Goal: Information Seeking & Learning: Learn about a topic

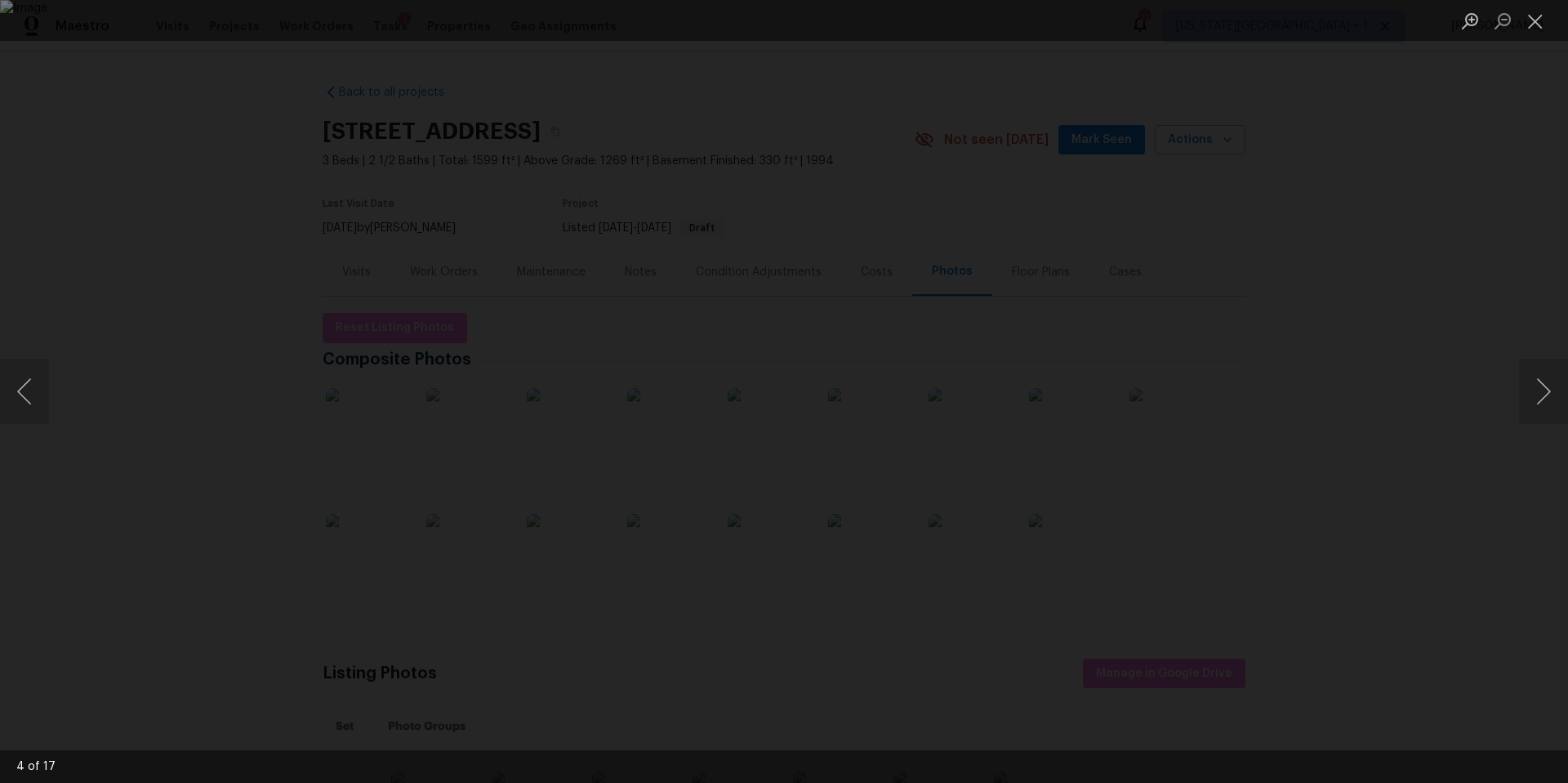
scroll to position [21, 0]
click at [223, 102] on div "Lightbox" at bounding box center [784, 392] width 1568 height 783
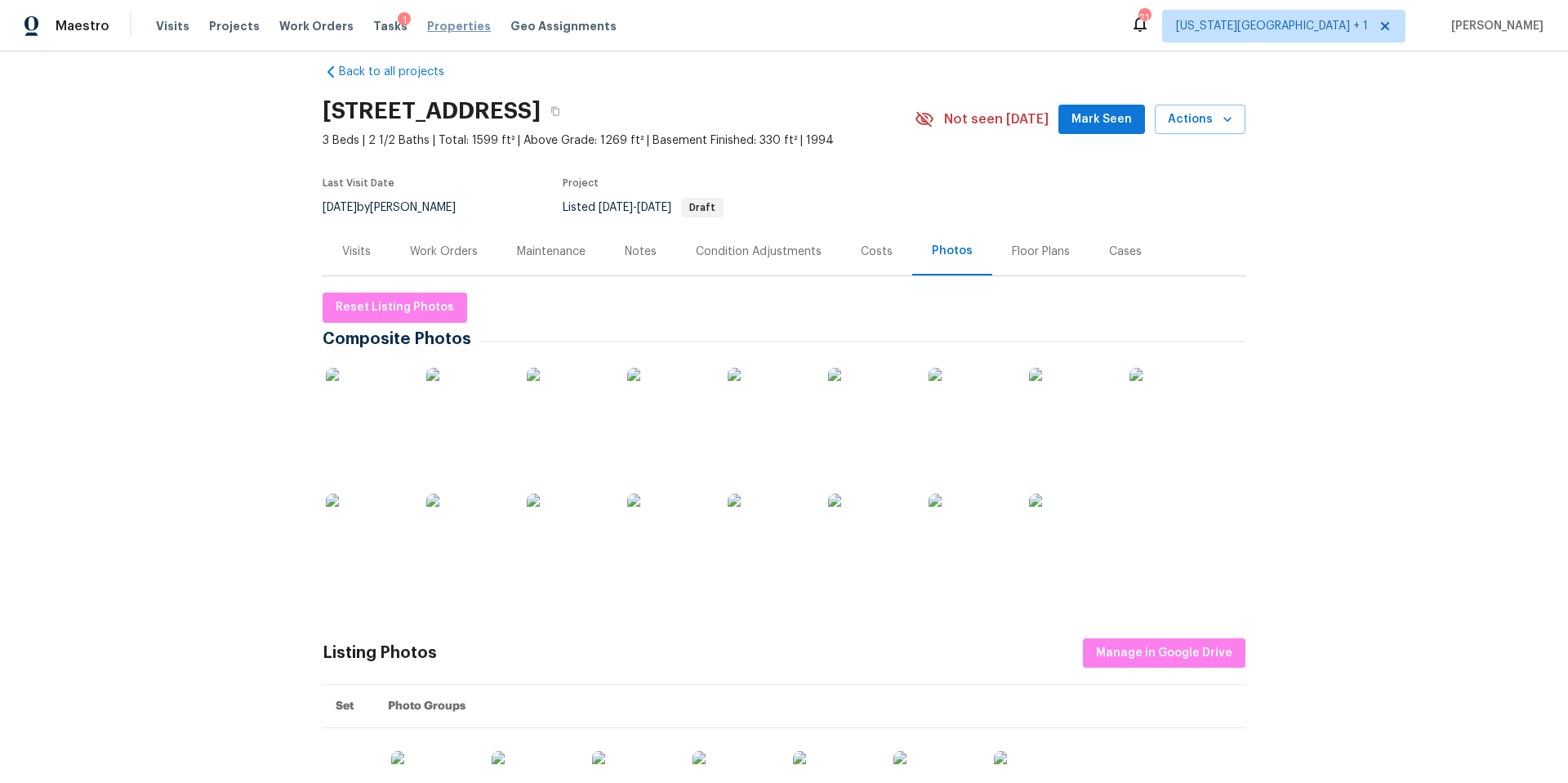
click at [433, 29] on span "Properties" at bounding box center [459, 25] width 64 height 16
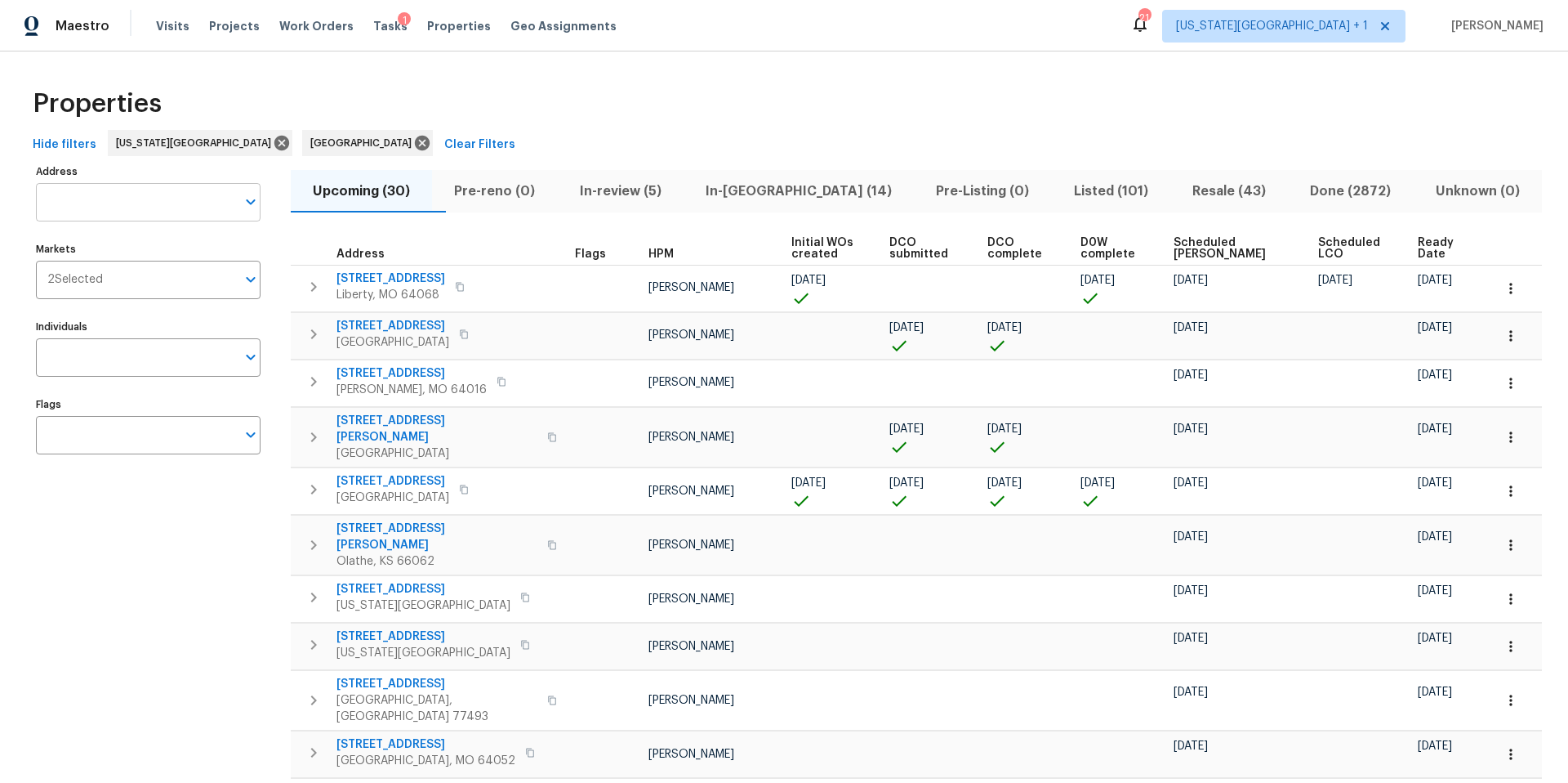
click at [119, 203] on input "Address" at bounding box center [136, 202] width 200 height 39
type input "5514"
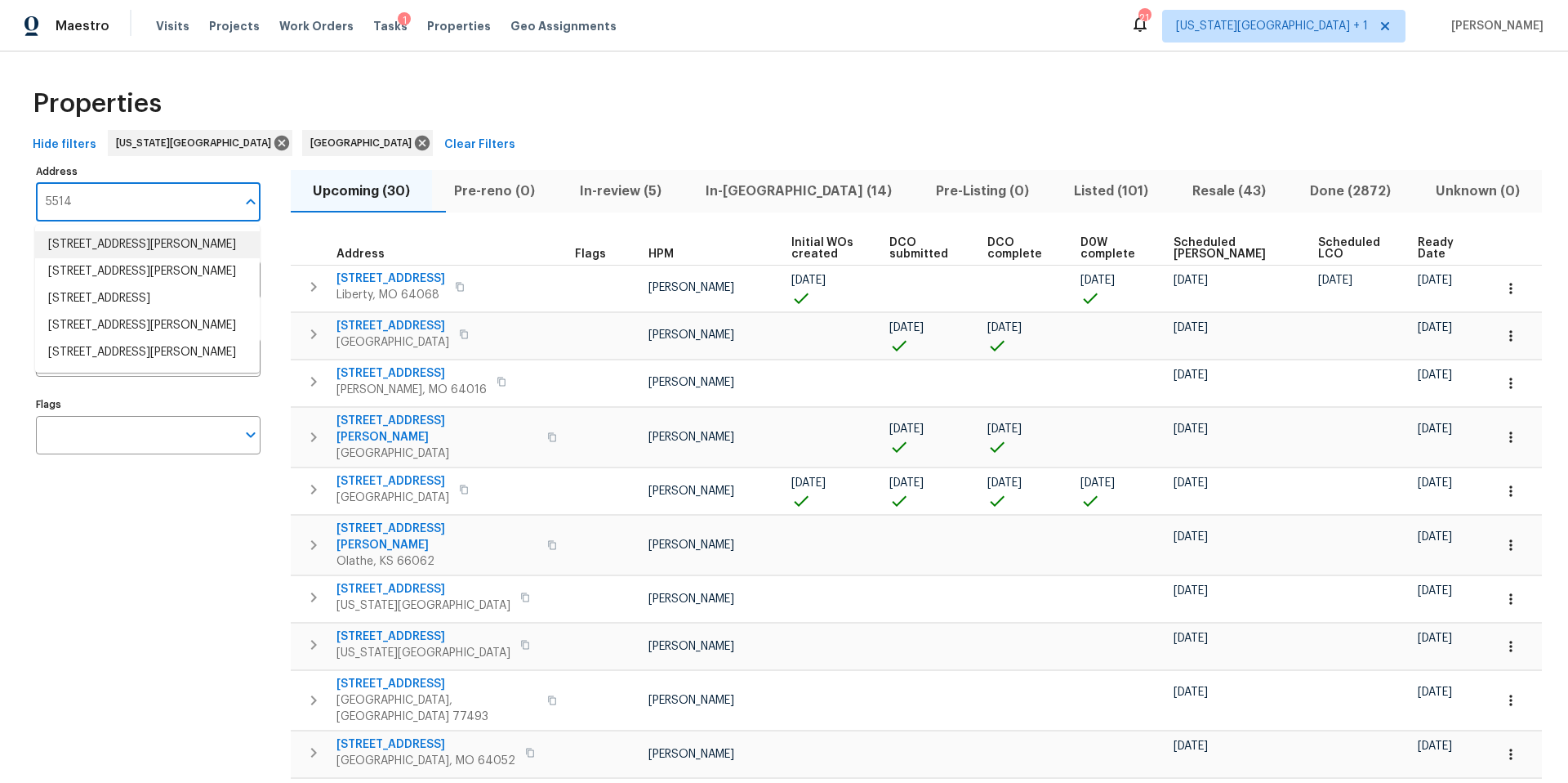
click at [103, 245] on li "[STREET_ADDRESS][PERSON_NAME]" at bounding box center [147, 244] width 224 height 27
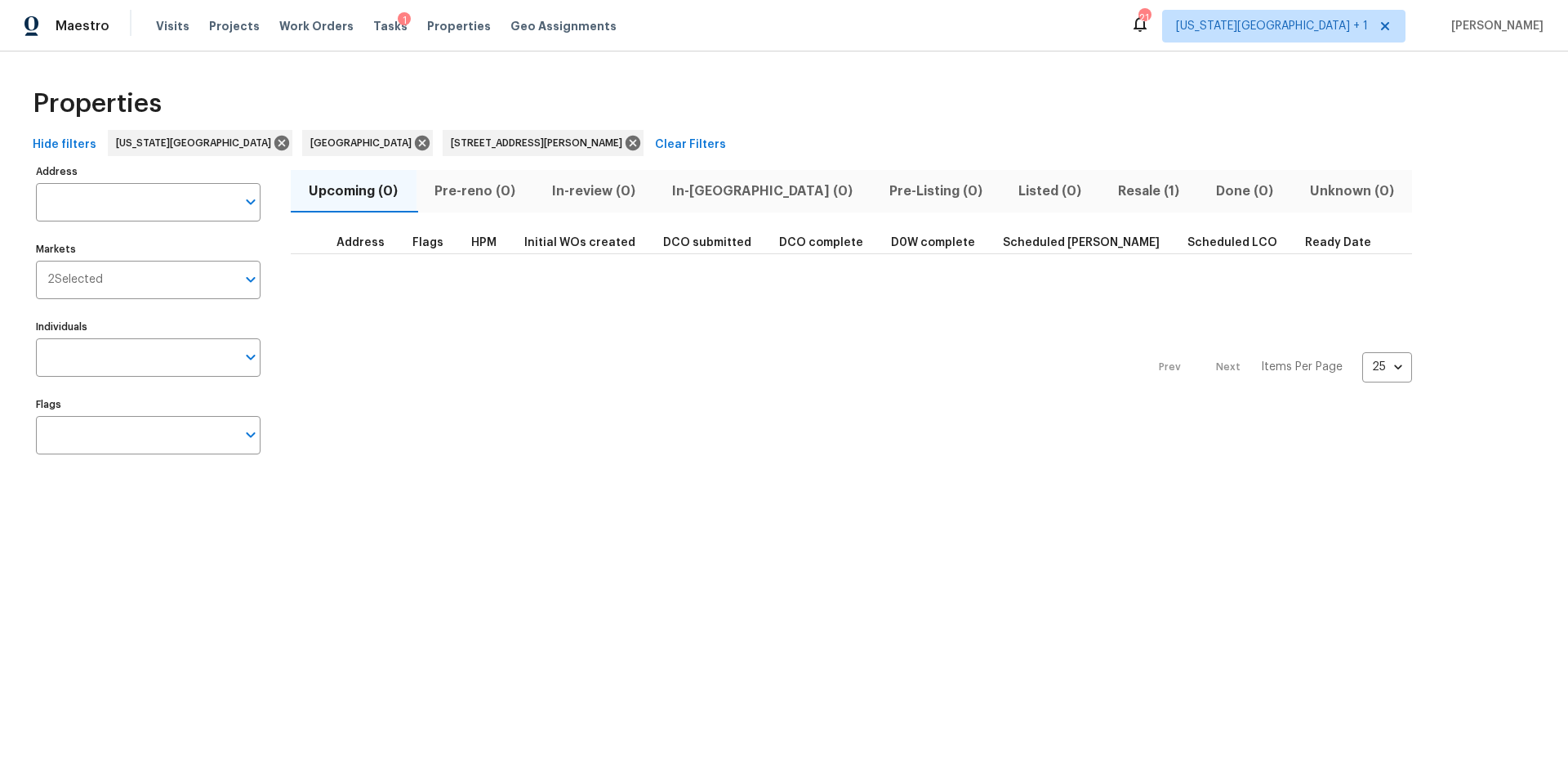
type input "[STREET_ADDRESS][PERSON_NAME]"
click at [1110, 190] on span "Resale (1)" at bounding box center [1148, 192] width 78 height 23
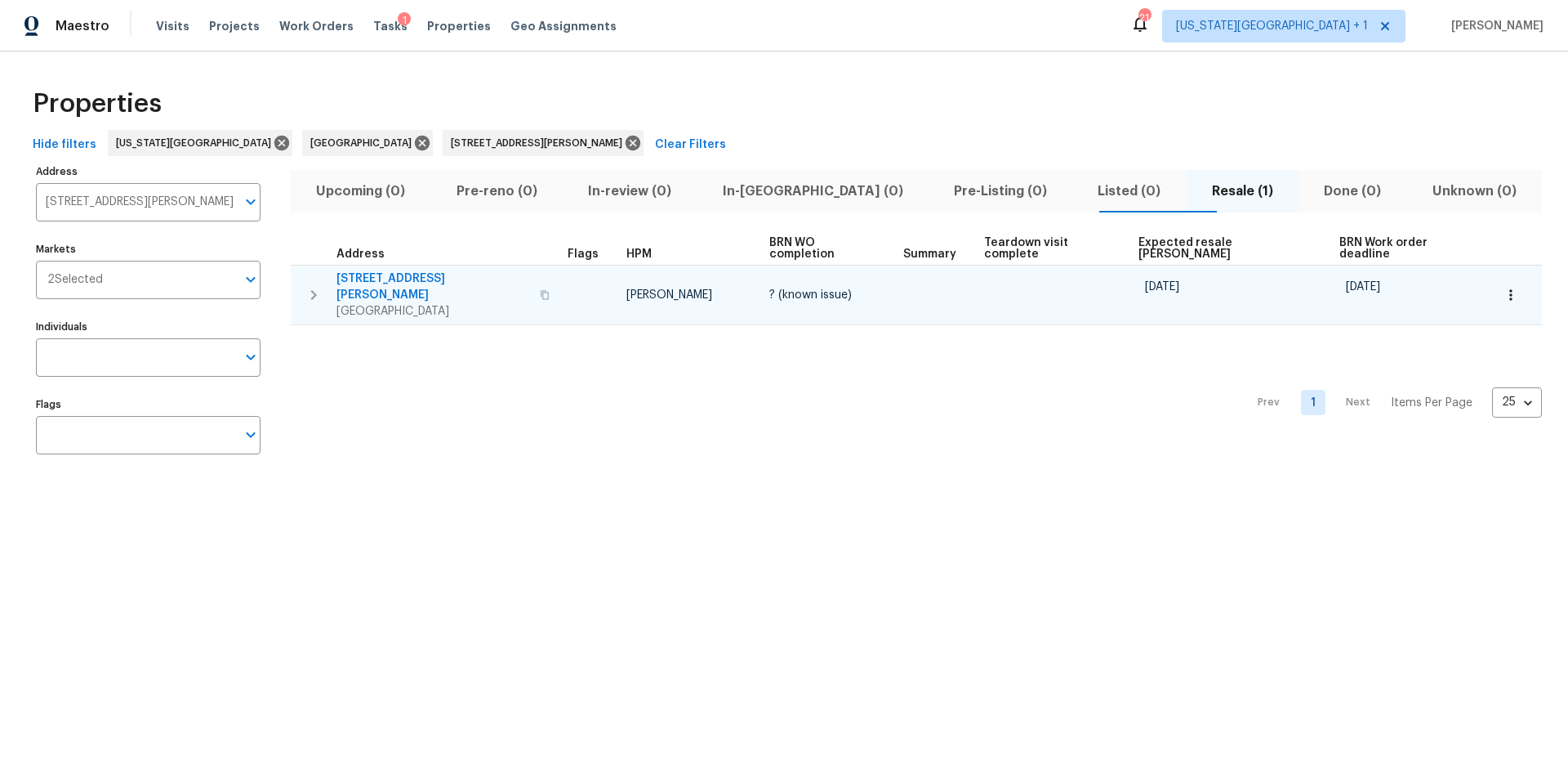
click at [1502, 287] on icon "button" at bounding box center [1510, 294] width 16 height 16
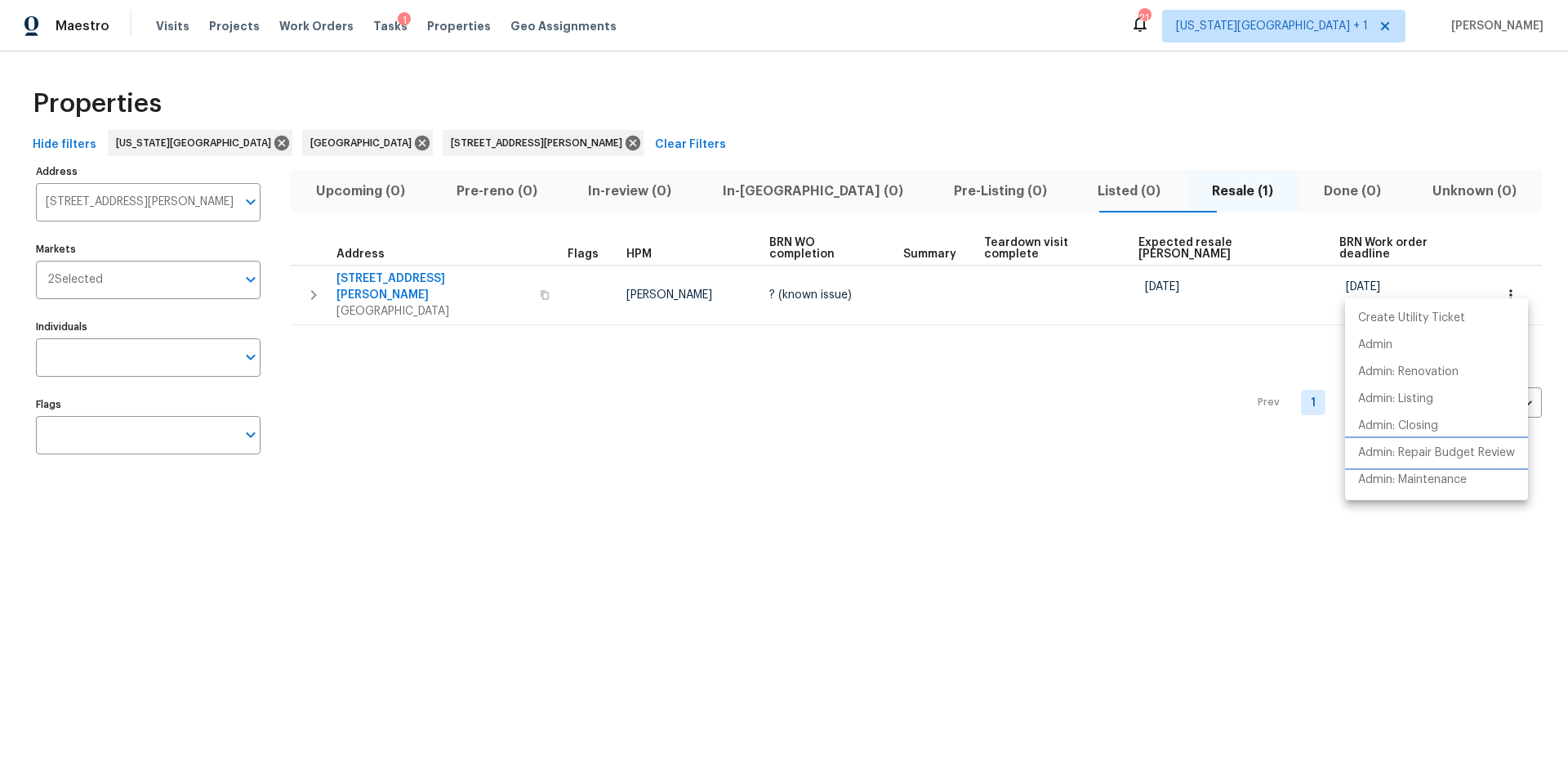
click at [1405, 453] on p "Admin: Repair Budget Review" at bounding box center [1436, 453] width 157 height 17
click at [412, 278] on div at bounding box center [784, 392] width 1568 height 783
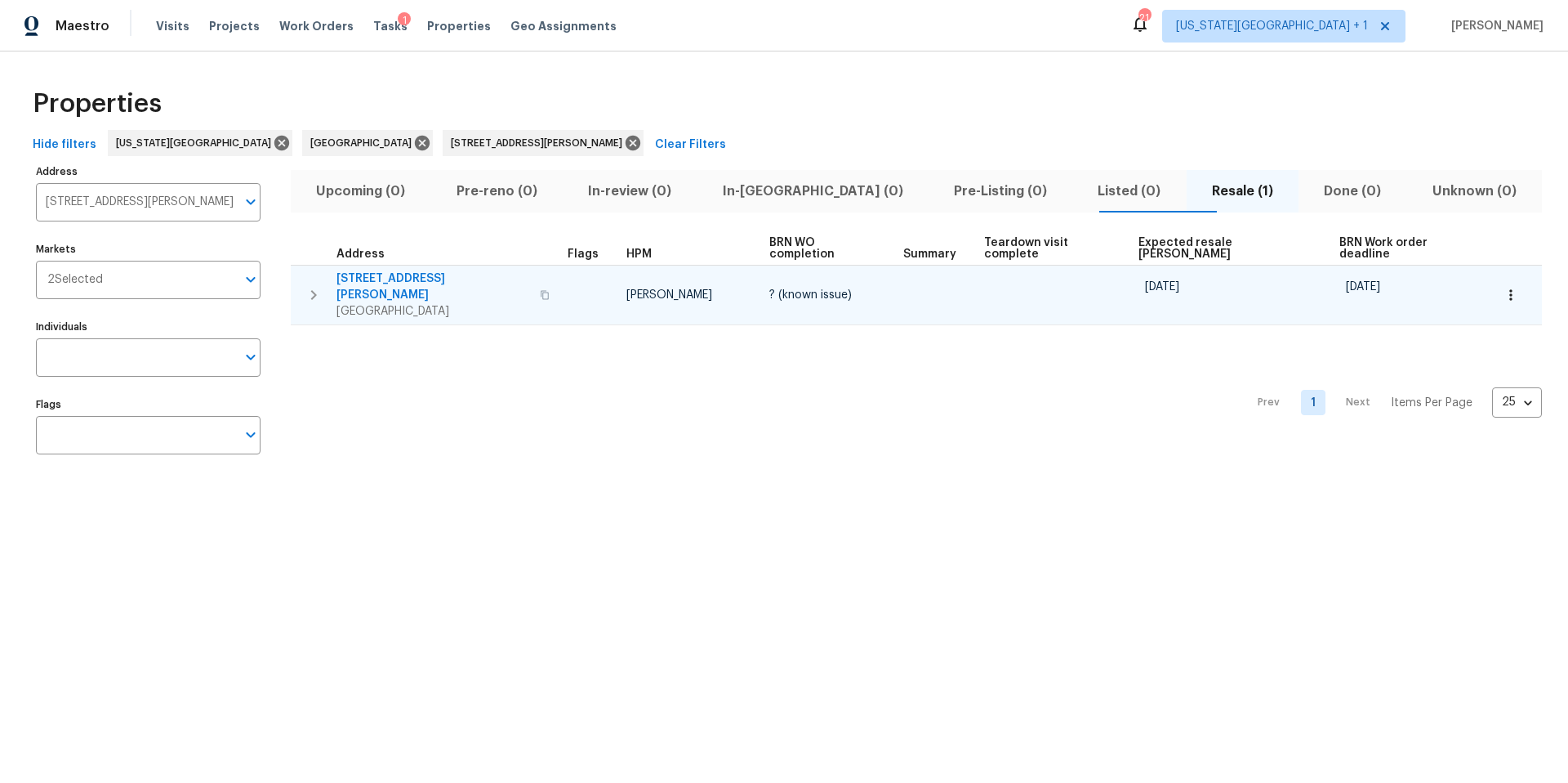
click at [408, 303] on span "[GEOGRAPHIC_DATA]" at bounding box center [433, 310] width 193 height 16
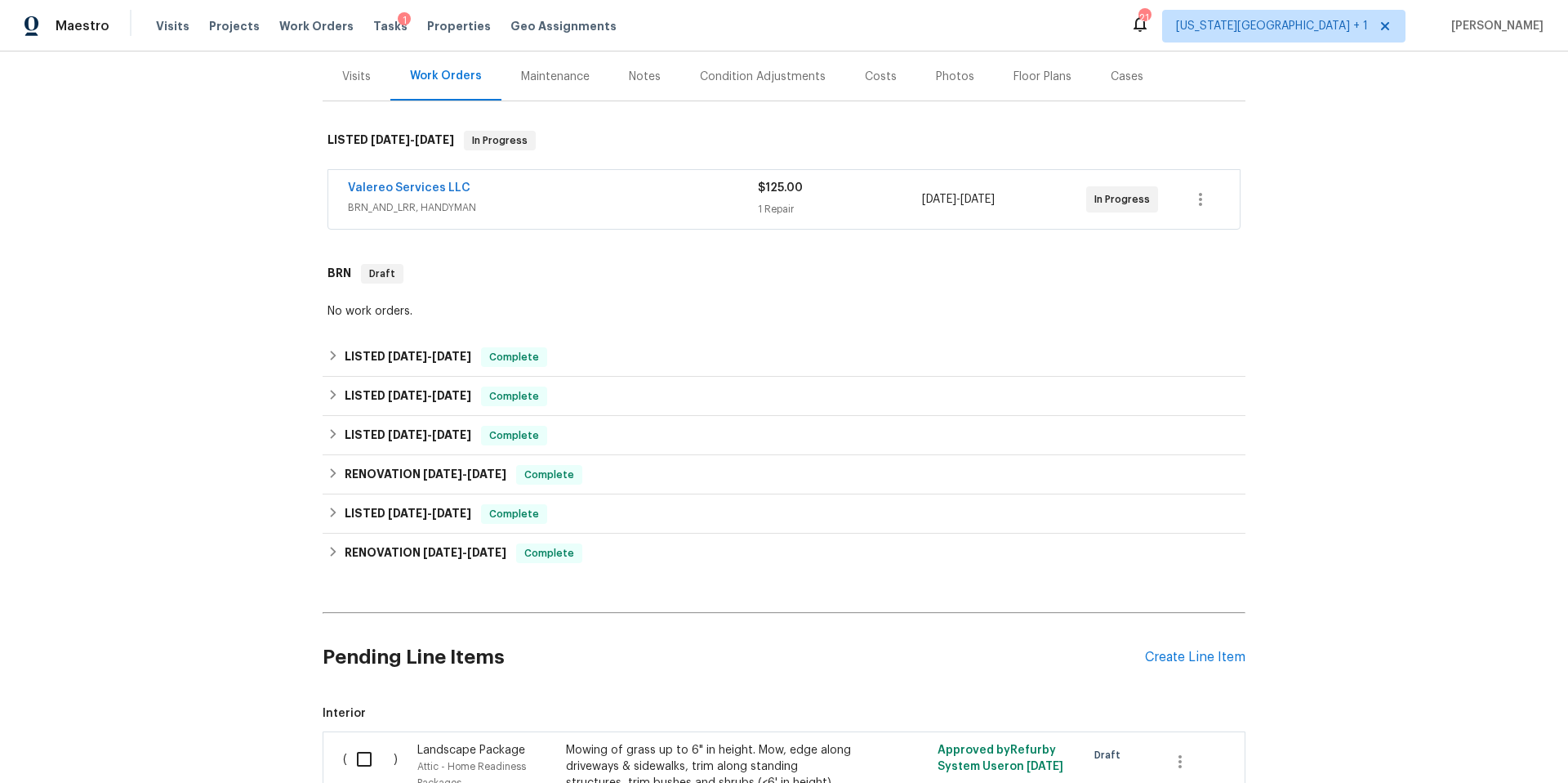
scroll to position [357, 0]
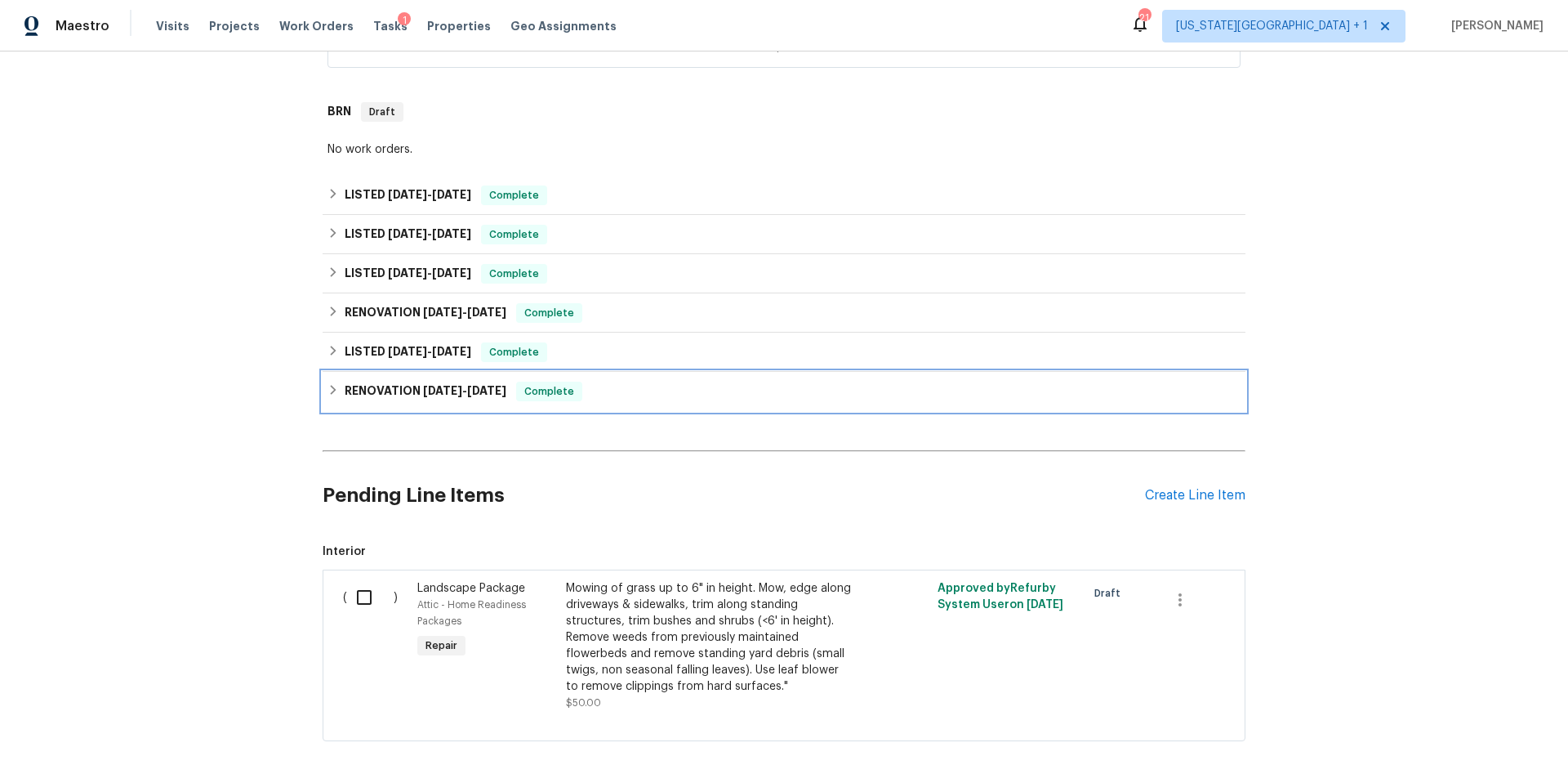
click at [399, 393] on h6 "RENOVATION 1/28/25 - 4/30/25" at bounding box center [424, 391] width 161 height 20
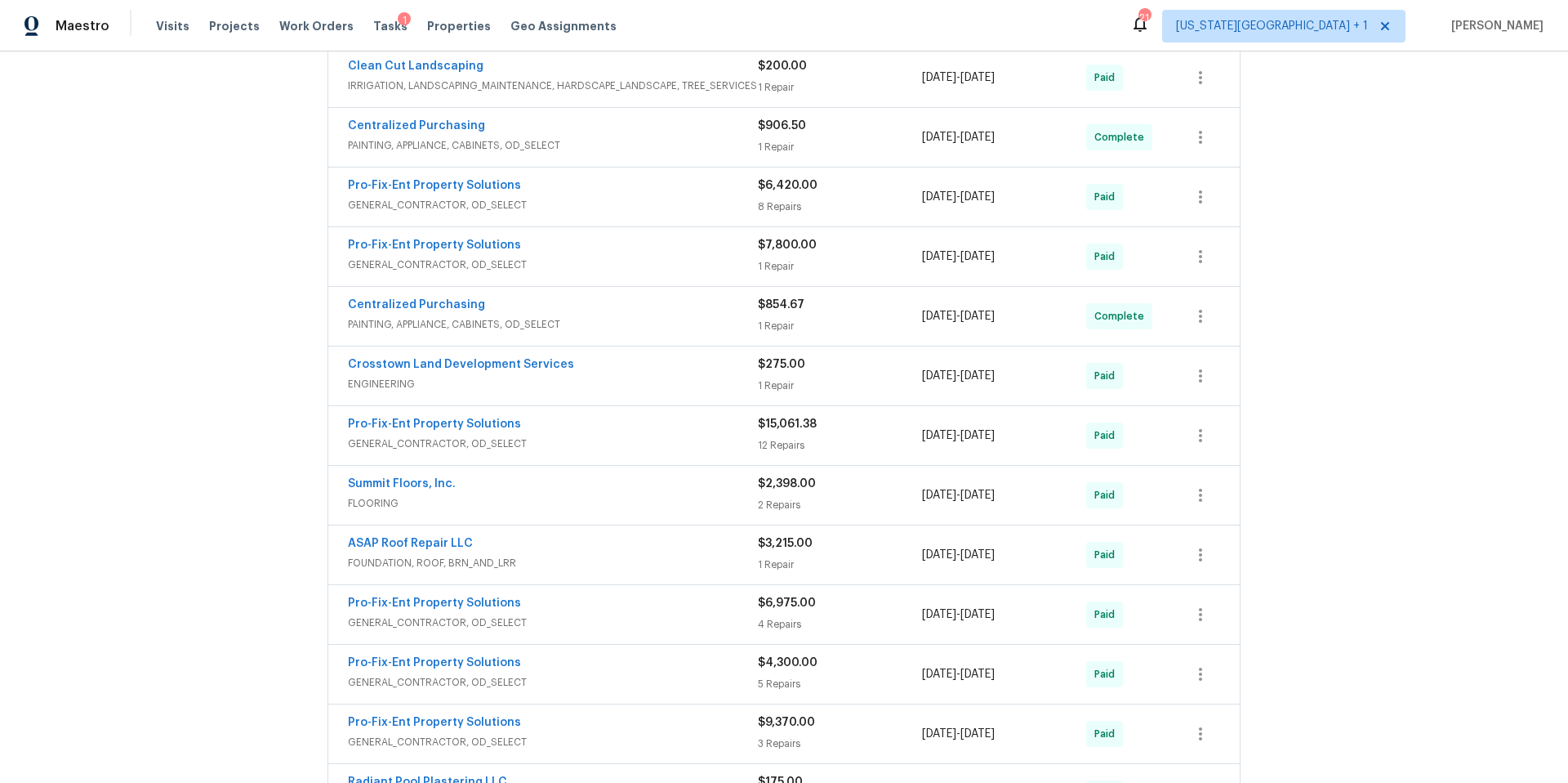
scroll to position [1065, 0]
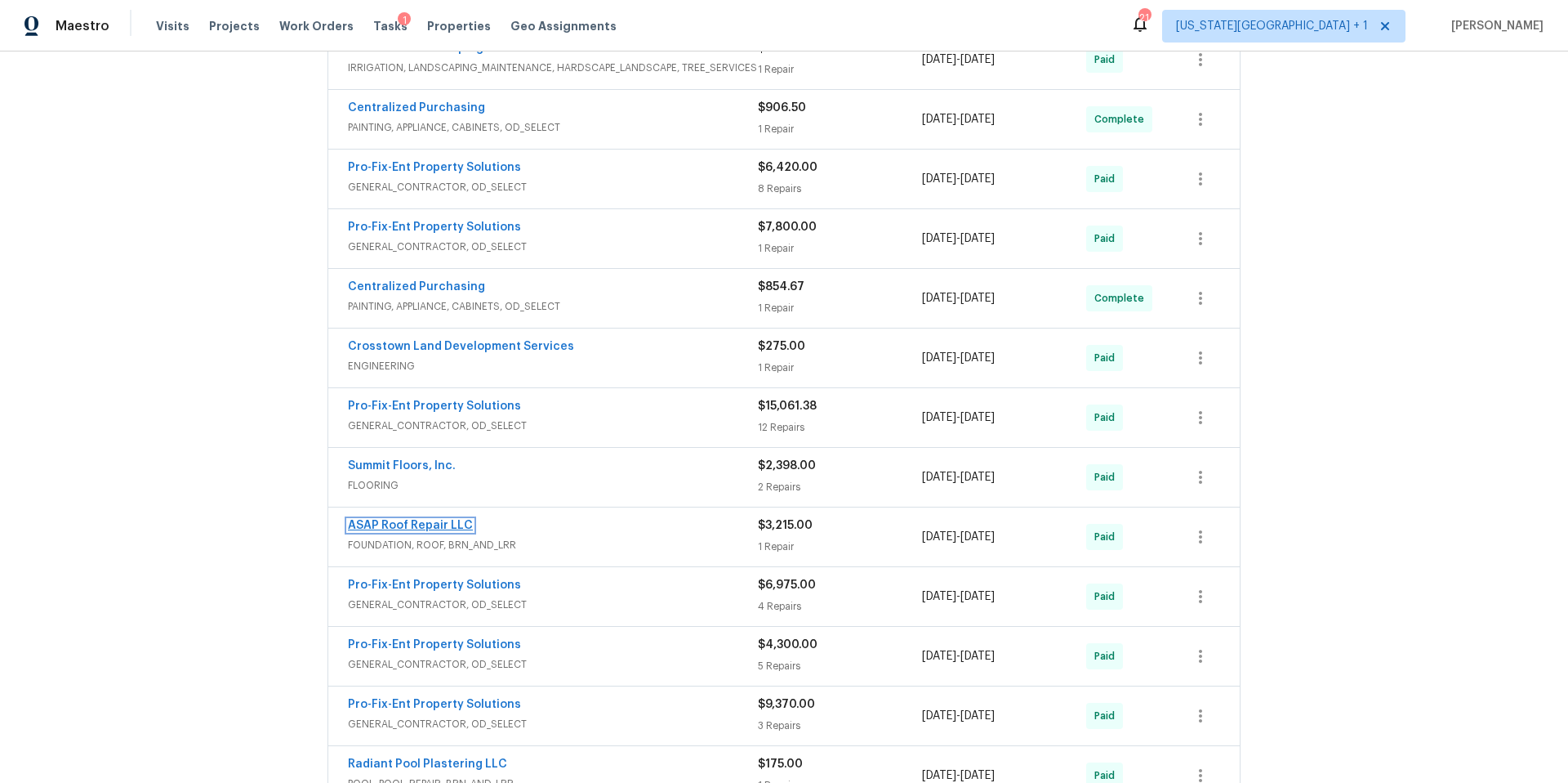
click at [432, 524] on link "ASAP Roof Repair LLC" at bounding box center [410, 525] width 124 height 11
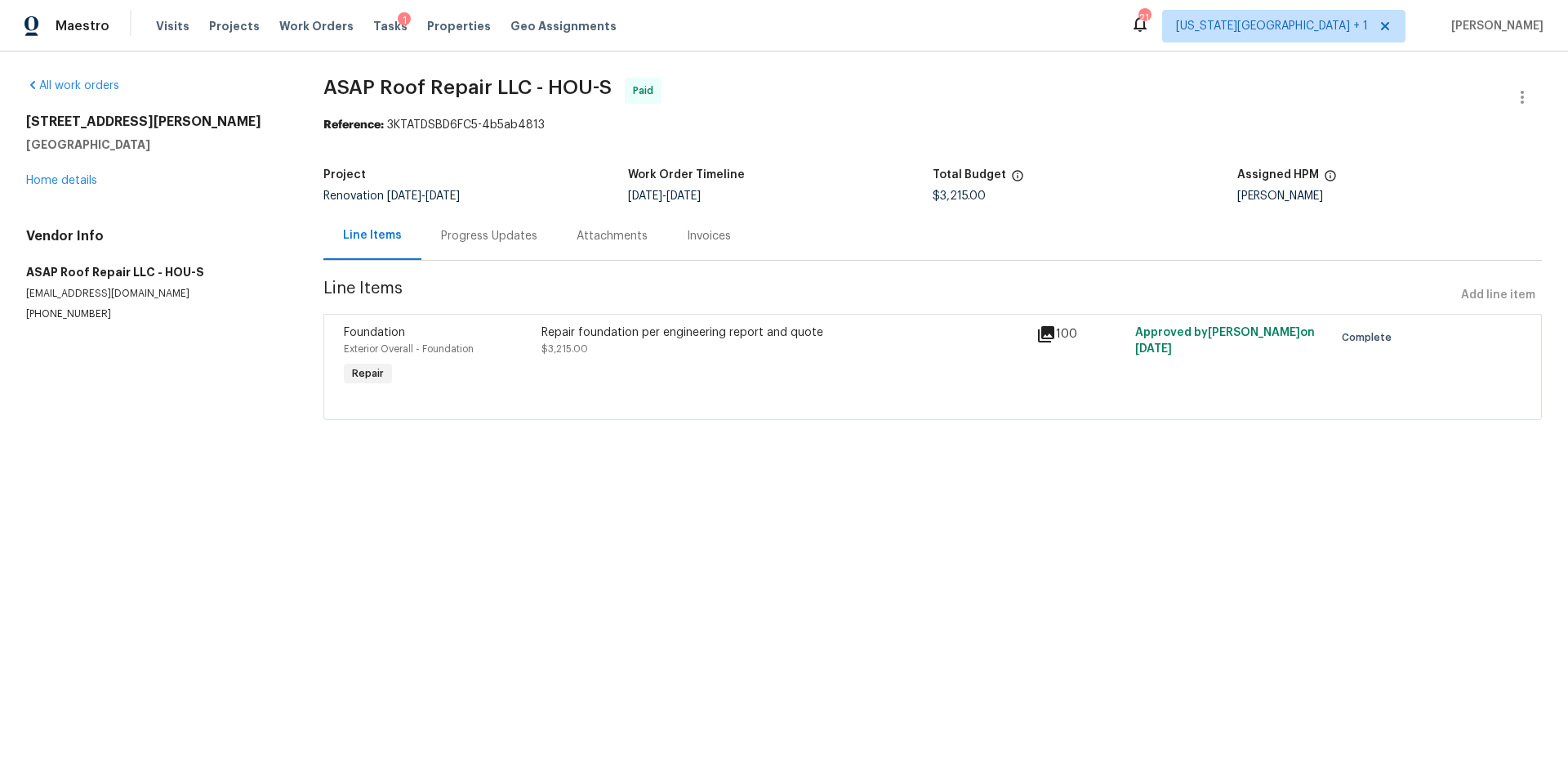
click at [471, 236] on div "Progress Updates" at bounding box center [489, 236] width 96 height 16
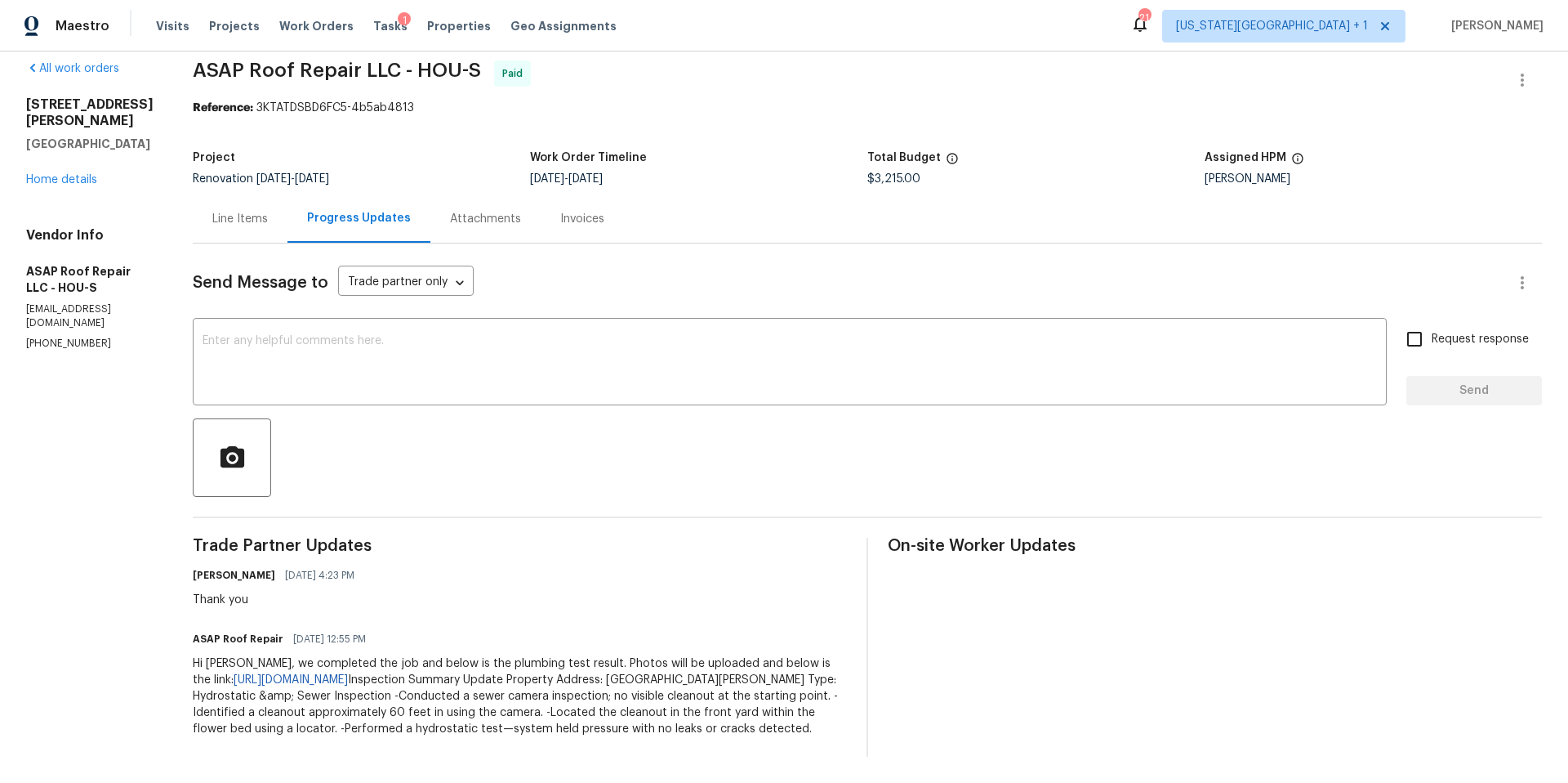
scroll to position [34, 0]
click at [240, 210] on div "Line Items" at bounding box center [239, 218] width 56 height 16
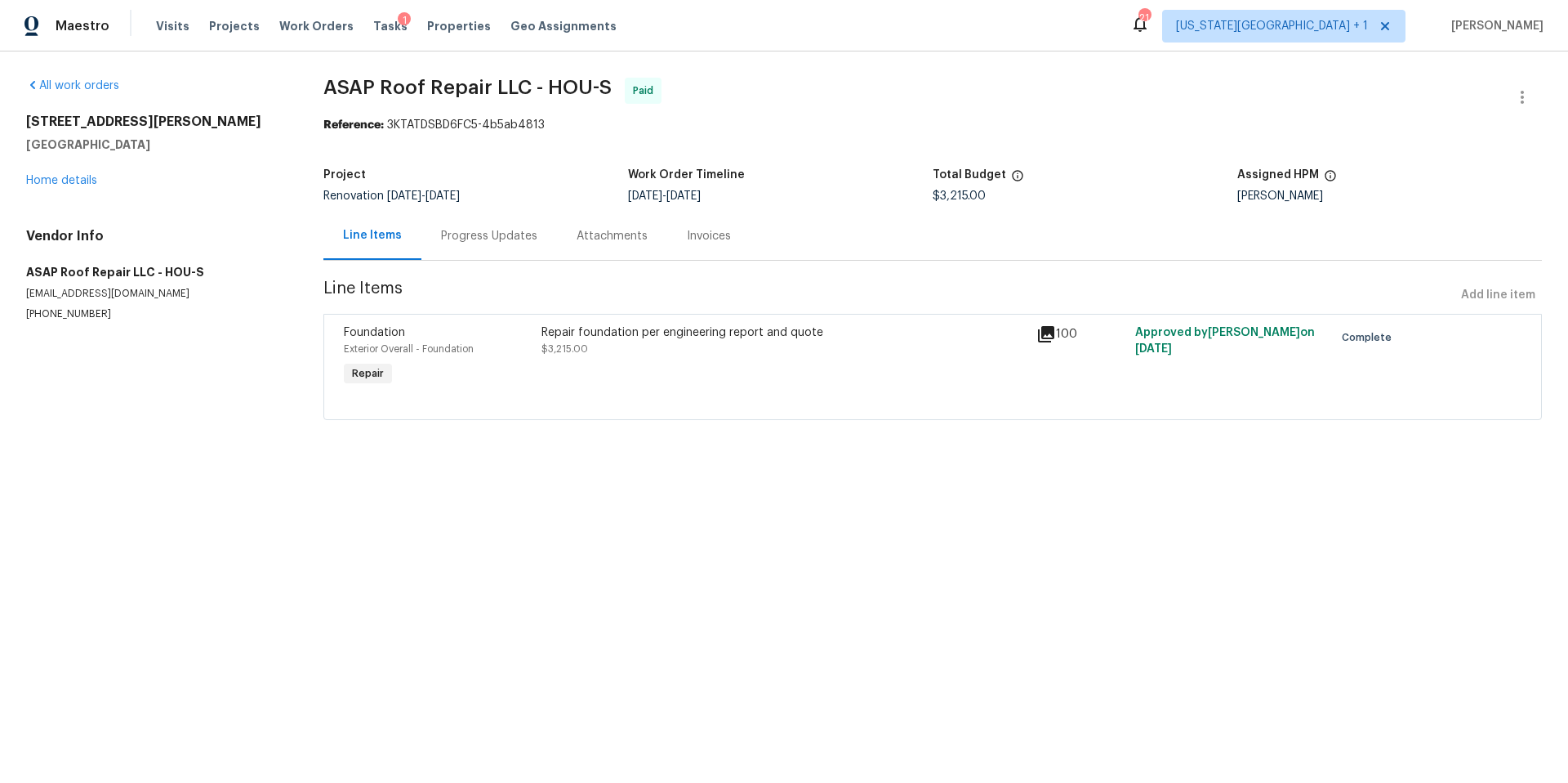
click at [827, 344] on div "Repair foundation per engineering report and quote $3,215.00" at bounding box center [784, 341] width 485 height 33
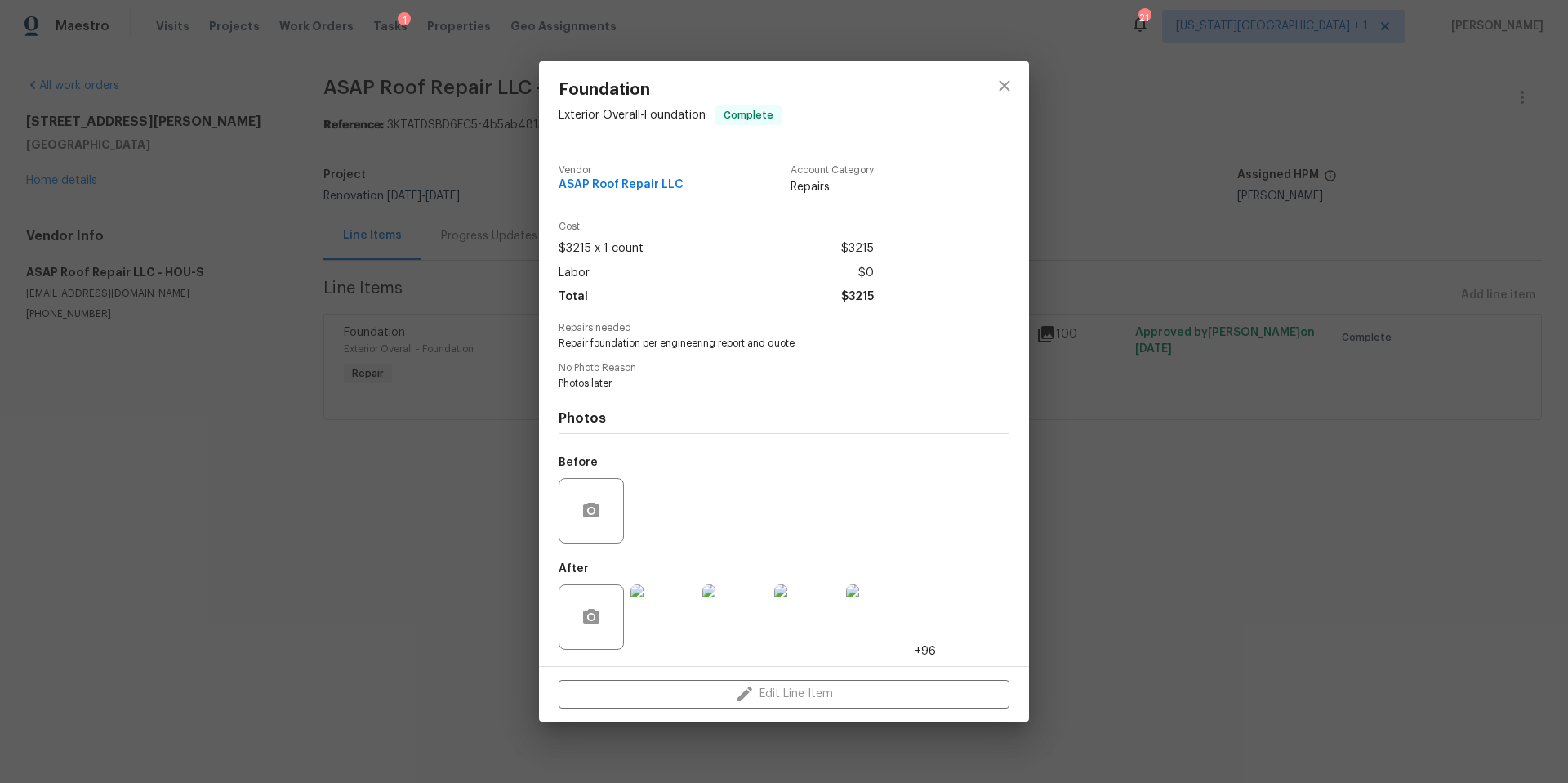
click at [661, 619] on img at bounding box center [663, 616] width 65 height 65
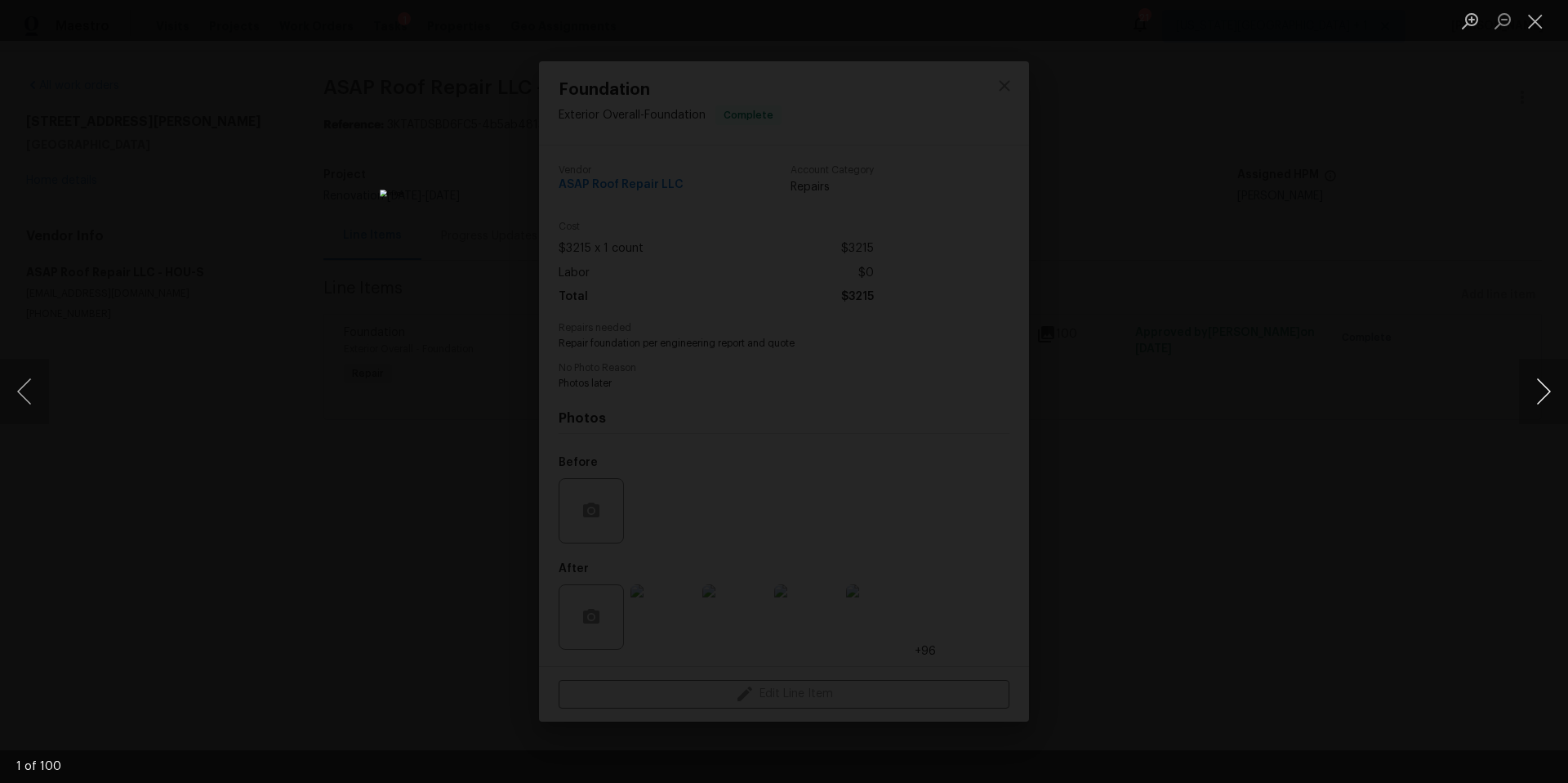
click at [1546, 398] on button "Next image" at bounding box center [1543, 391] width 49 height 65
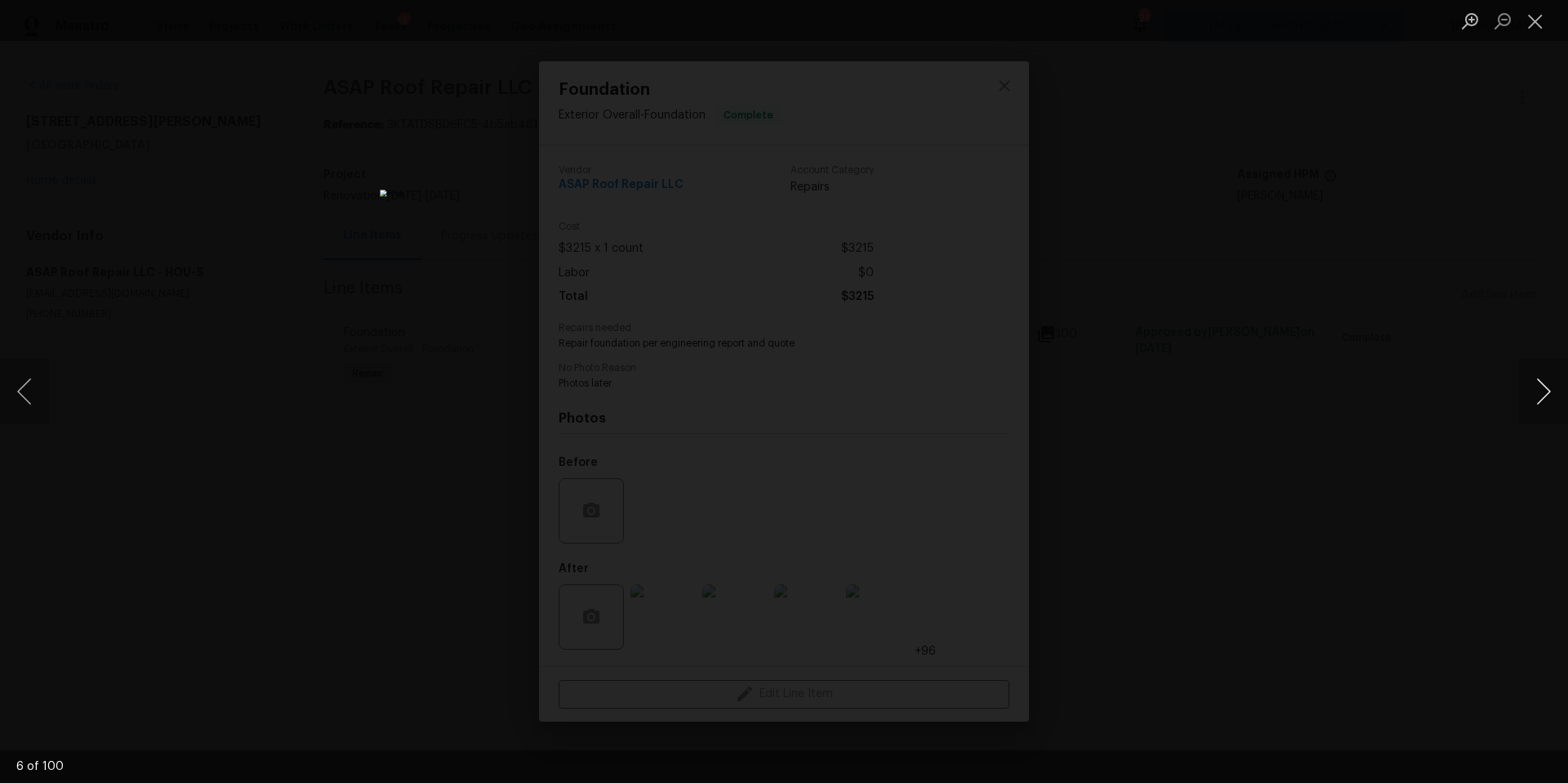
click at [1546, 398] on button "Next image" at bounding box center [1543, 391] width 49 height 65
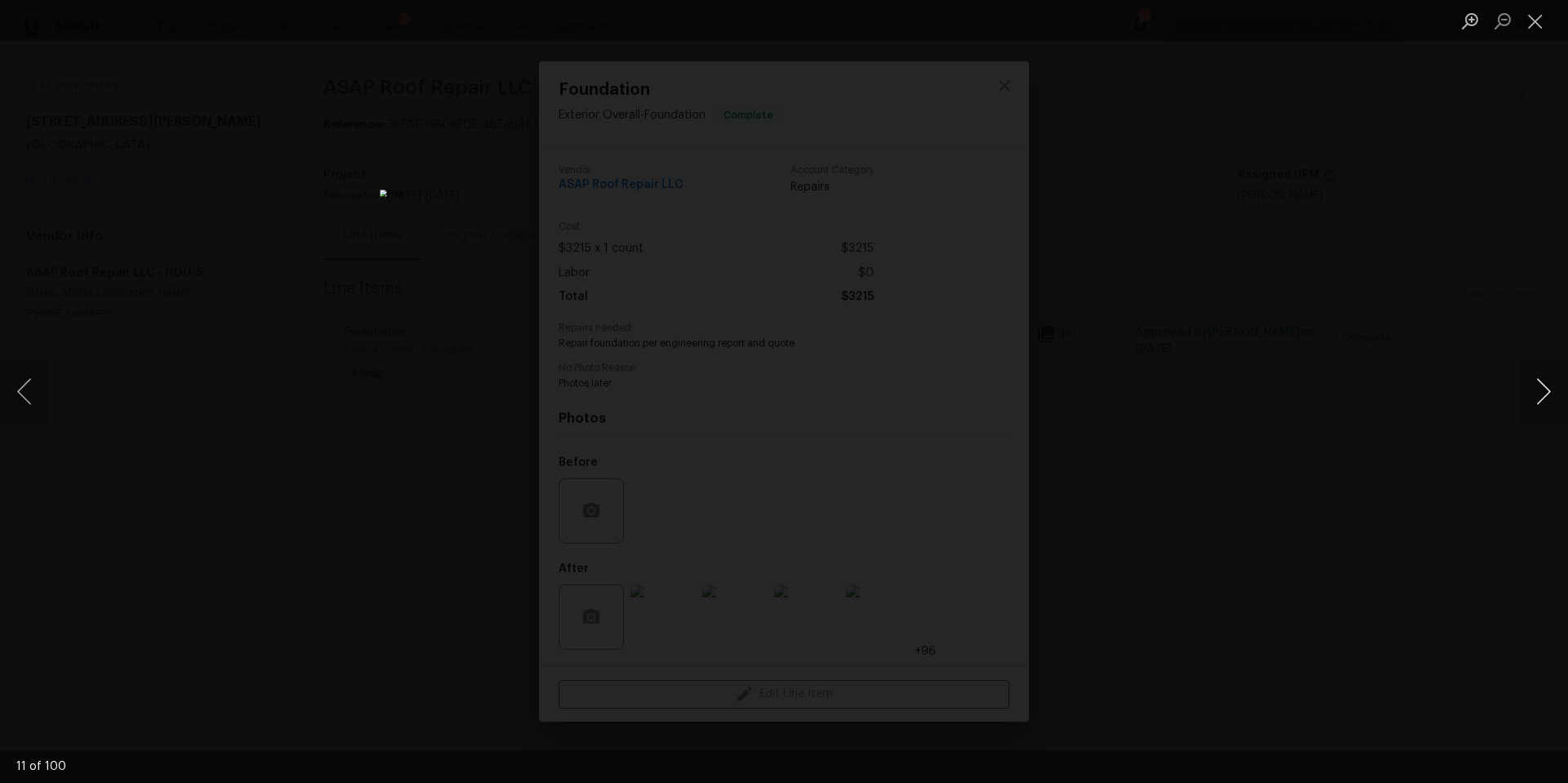
click at [1546, 398] on button "Next image" at bounding box center [1543, 391] width 49 height 65
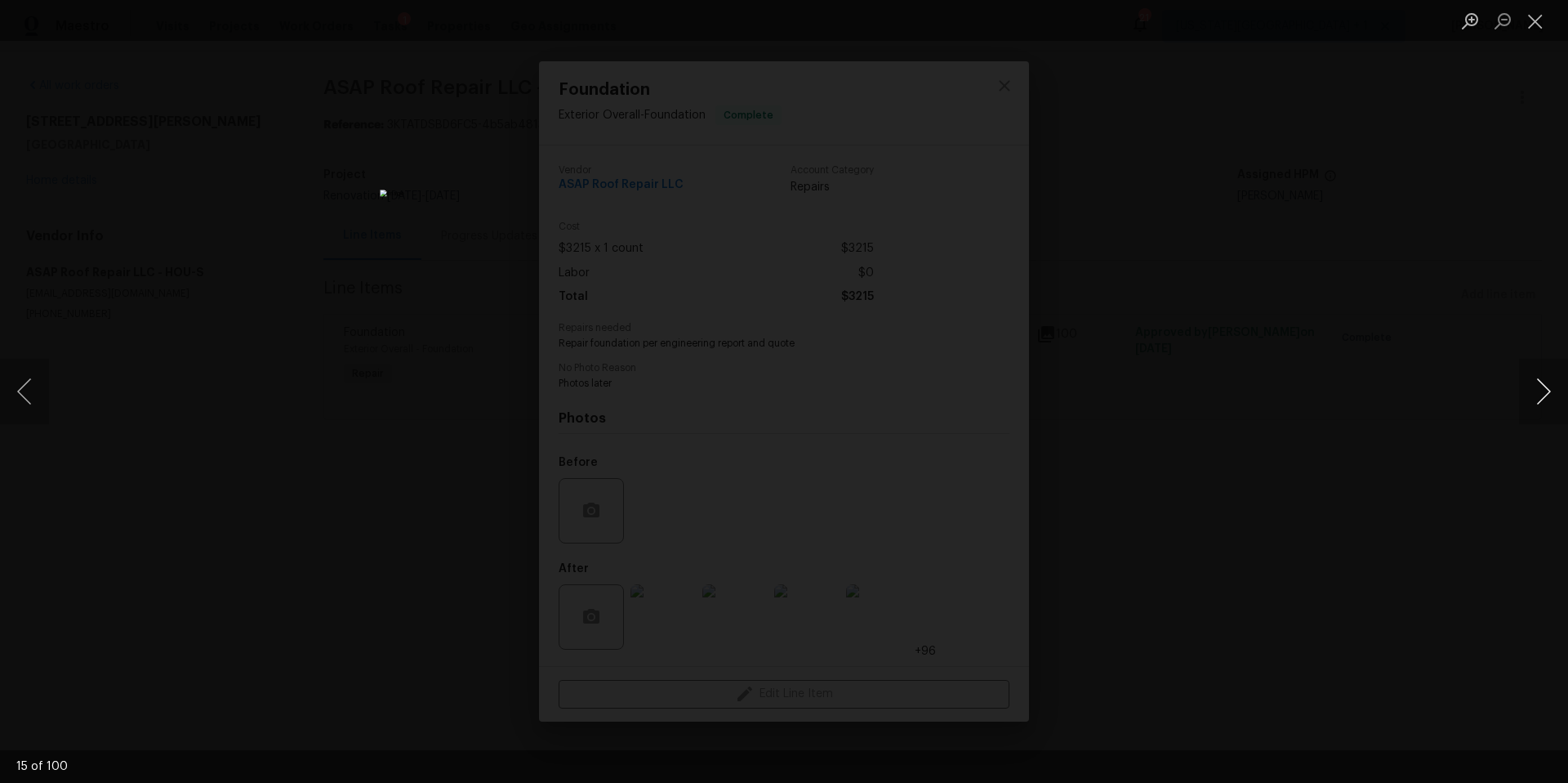
click at [1546, 398] on button "Next image" at bounding box center [1543, 391] width 49 height 65
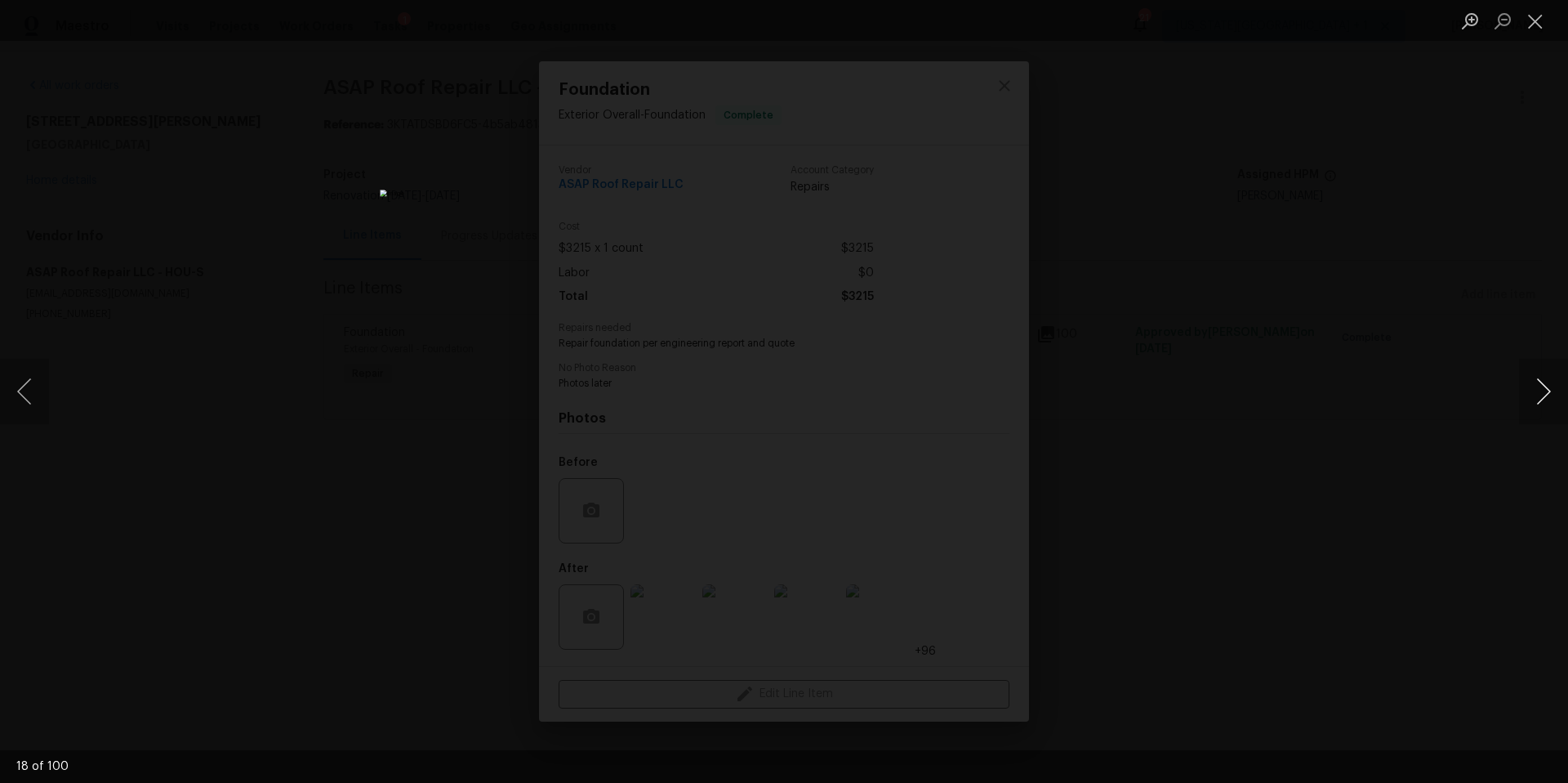
click at [1546, 398] on button "Next image" at bounding box center [1543, 391] width 49 height 65
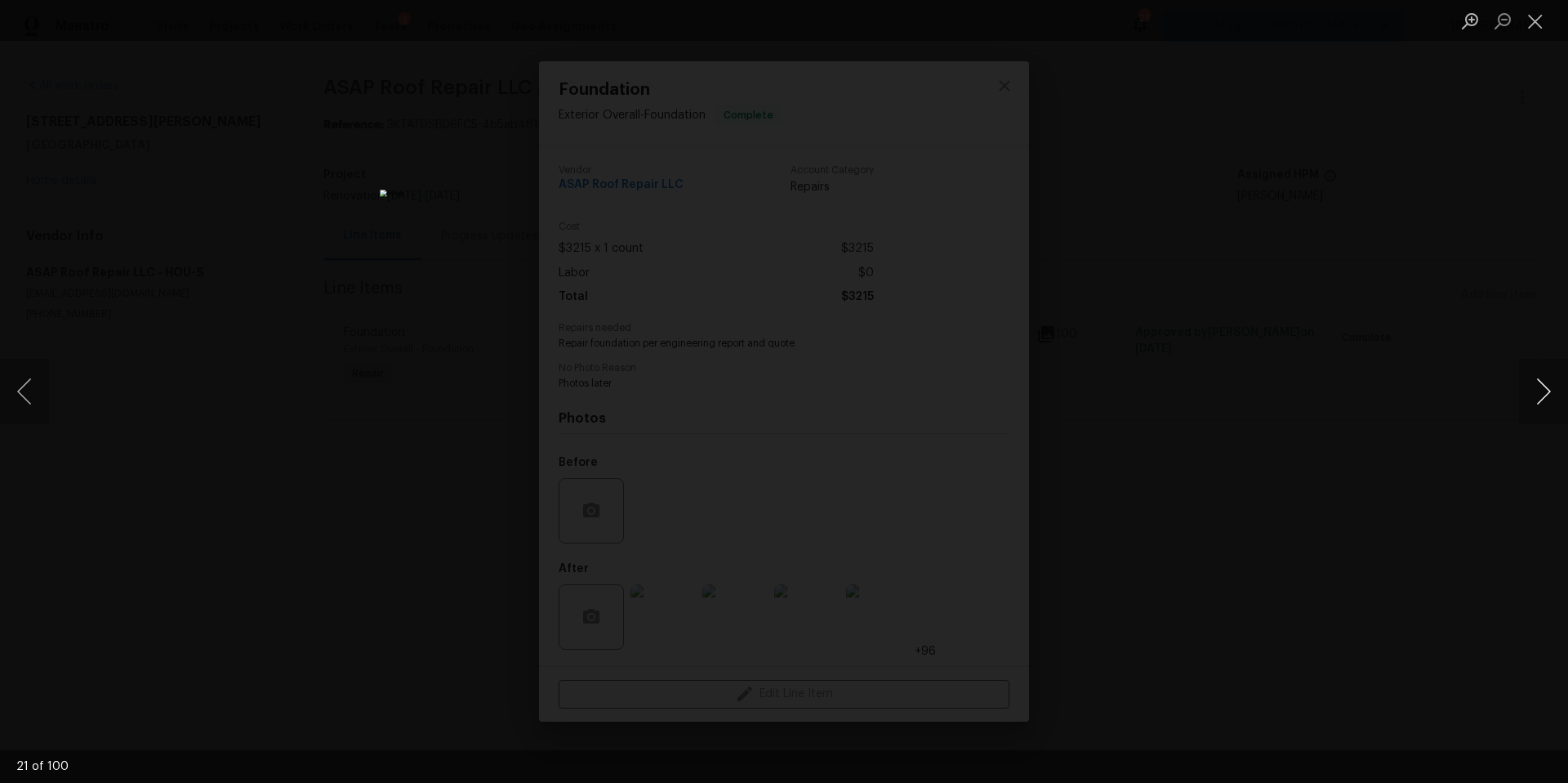
click at [1546, 398] on button "Next image" at bounding box center [1543, 391] width 49 height 65
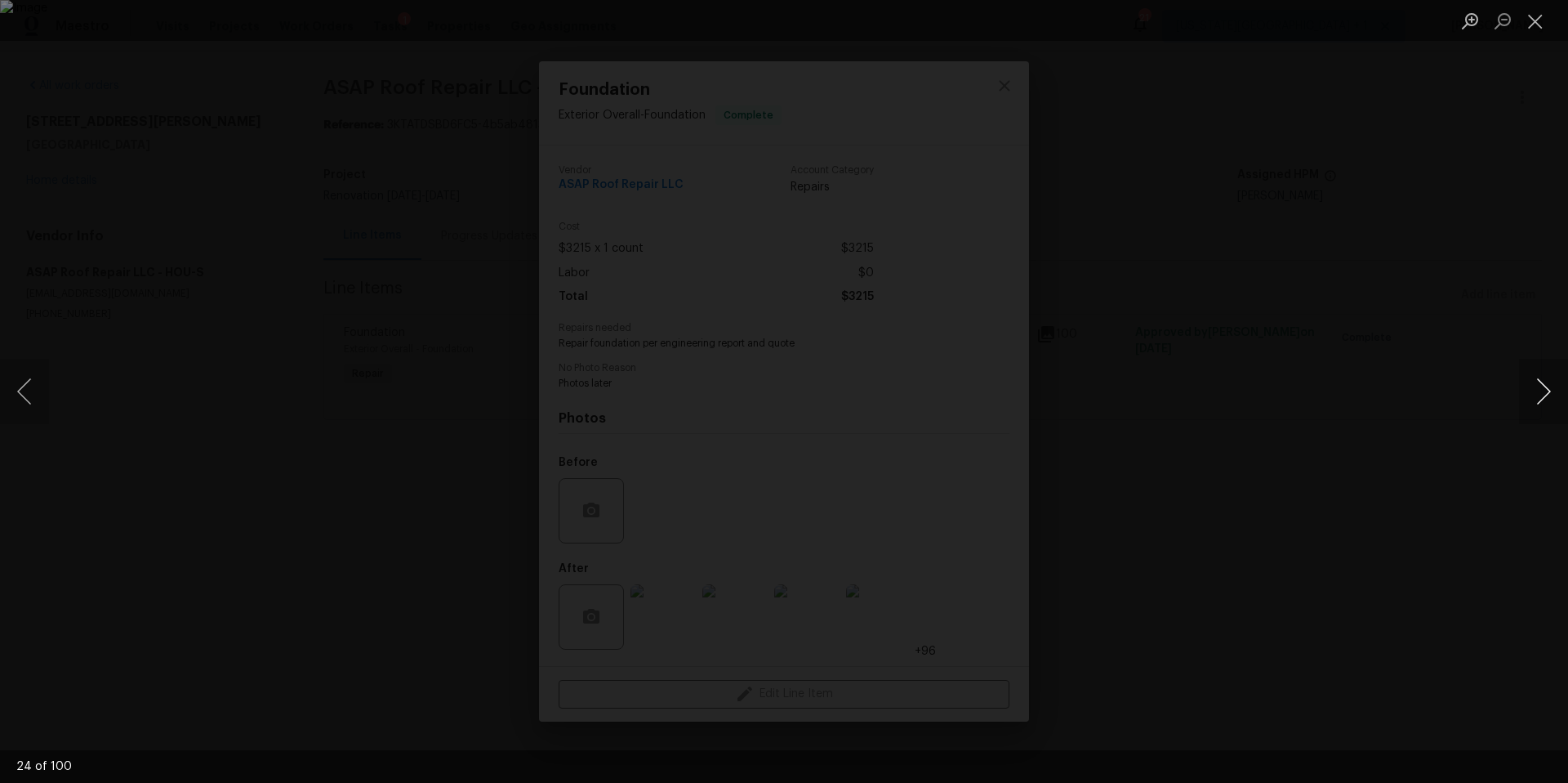
click at [1546, 398] on button "Next image" at bounding box center [1543, 391] width 49 height 65
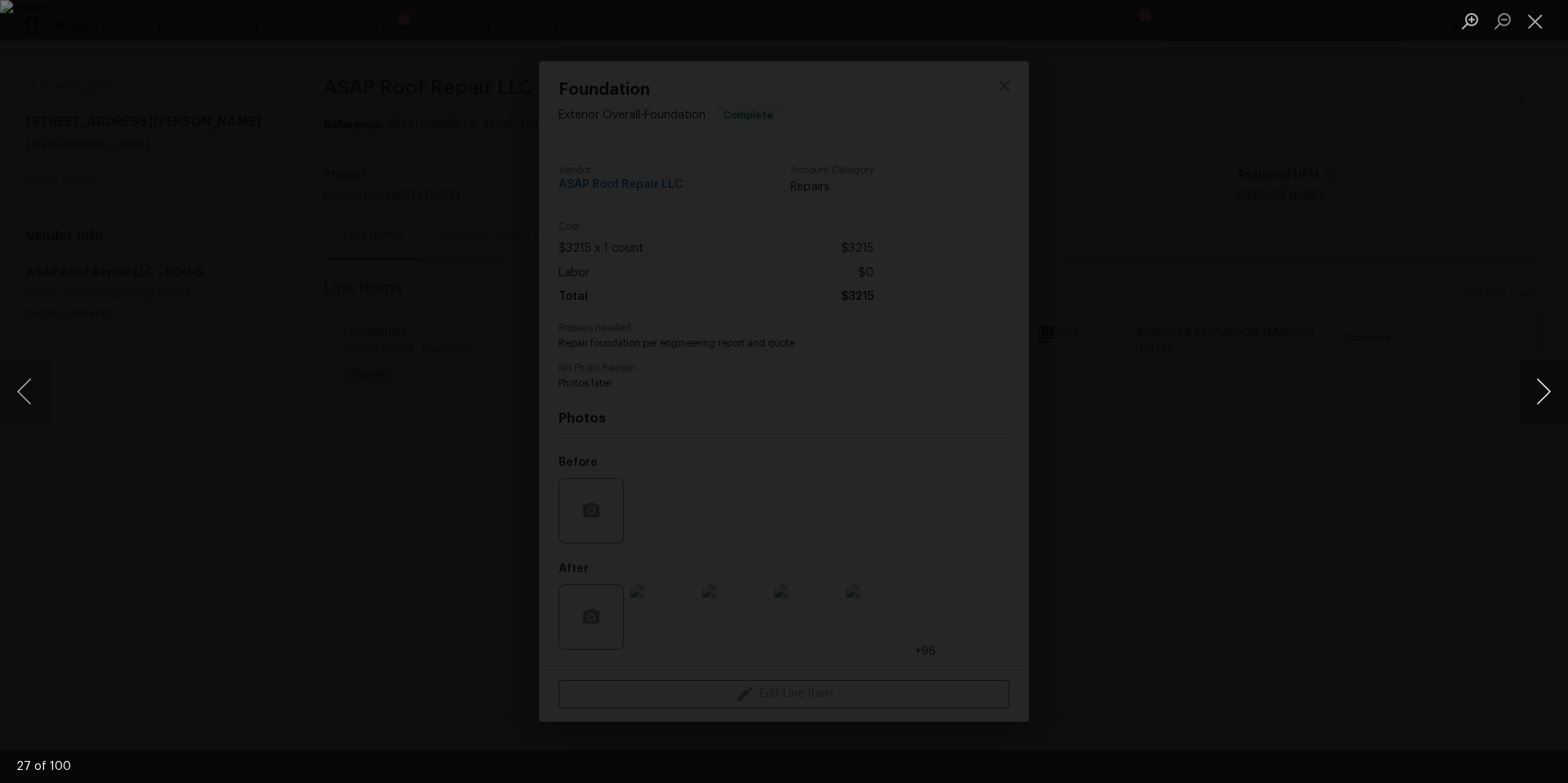
click at [1546, 398] on button "Next image" at bounding box center [1543, 391] width 49 height 65
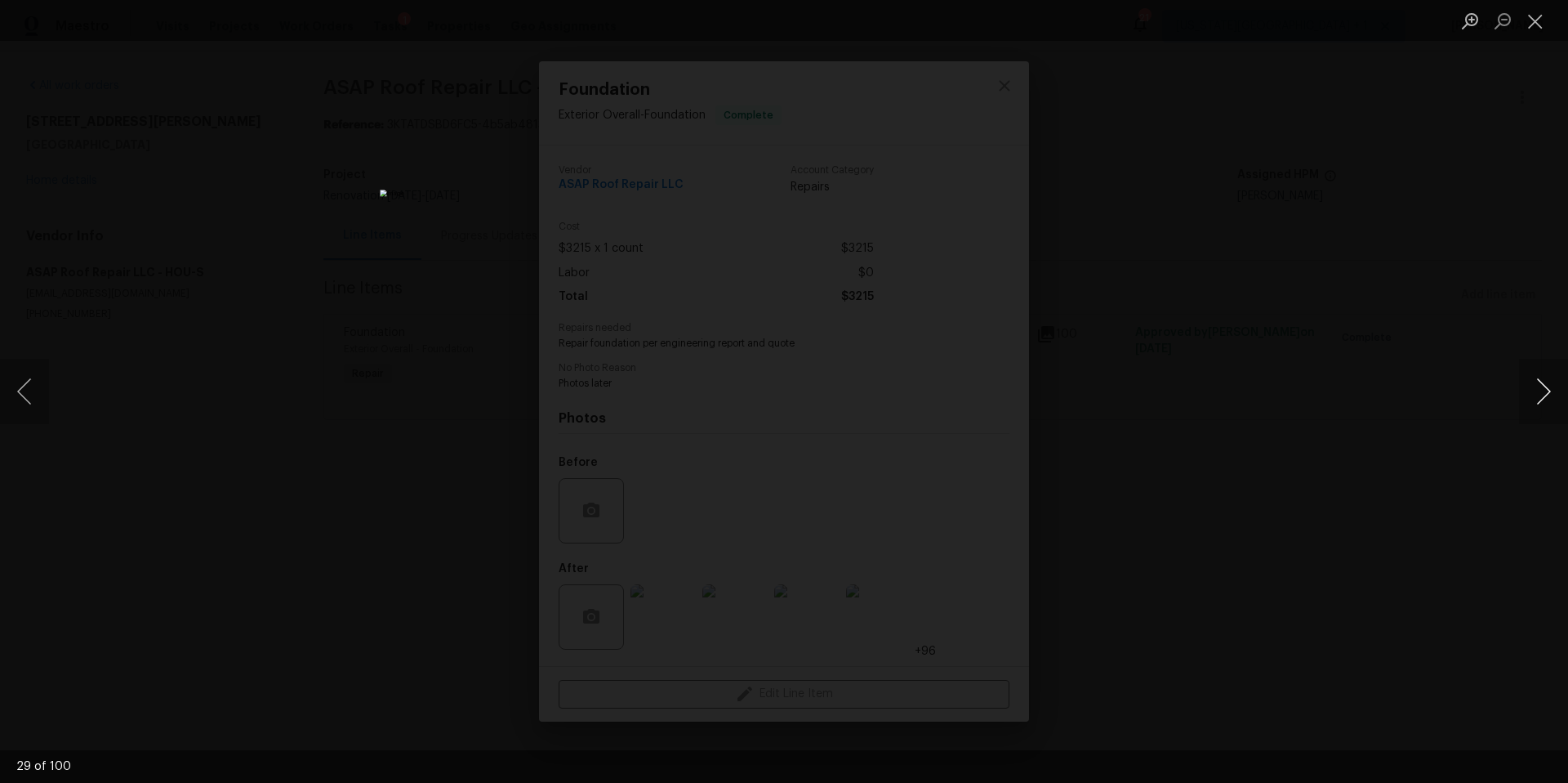
click at [1546, 398] on button "Next image" at bounding box center [1543, 391] width 49 height 65
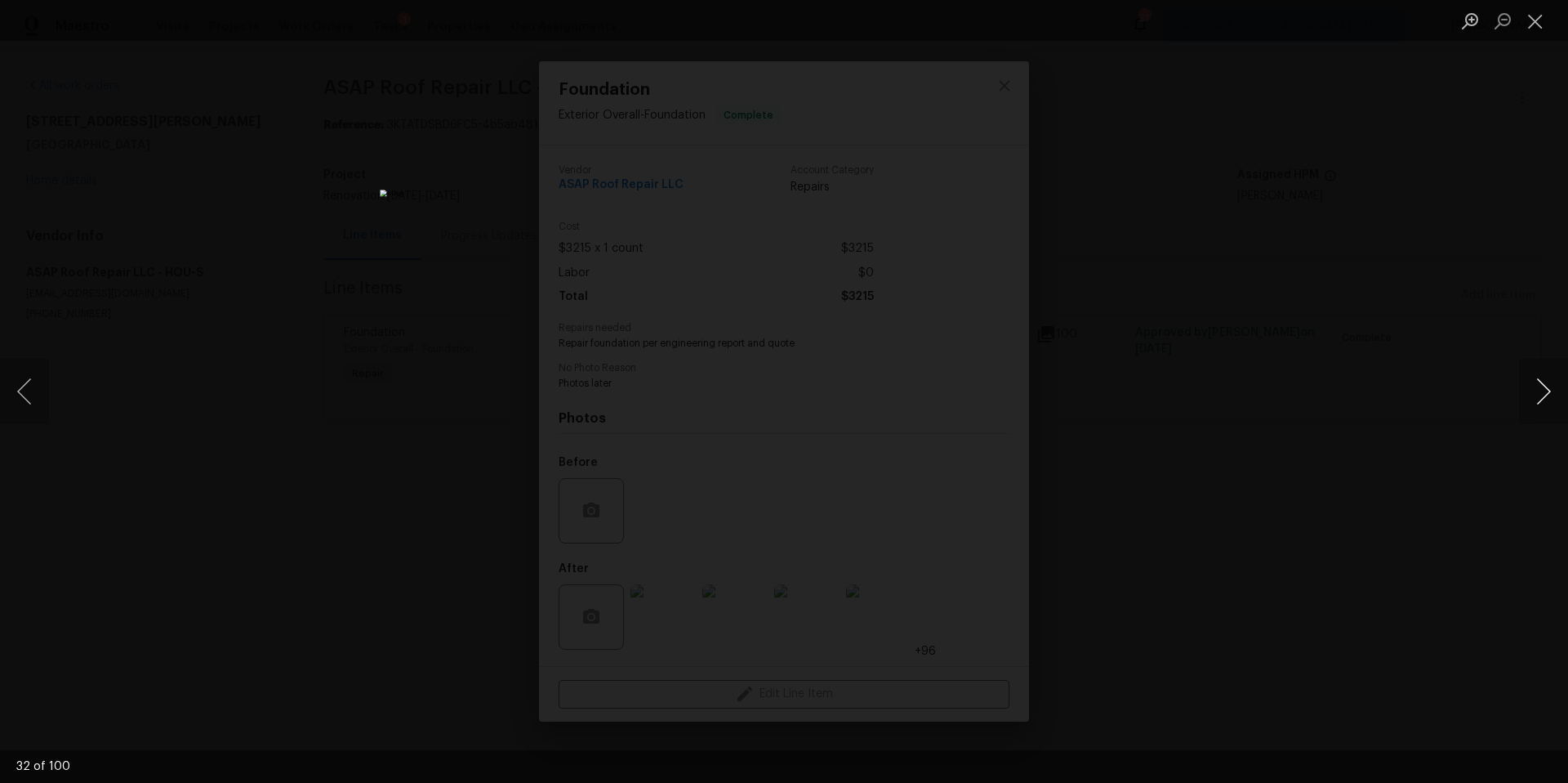
click at [1546, 398] on button "Next image" at bounding box center [1543, 391] width 49 height 65
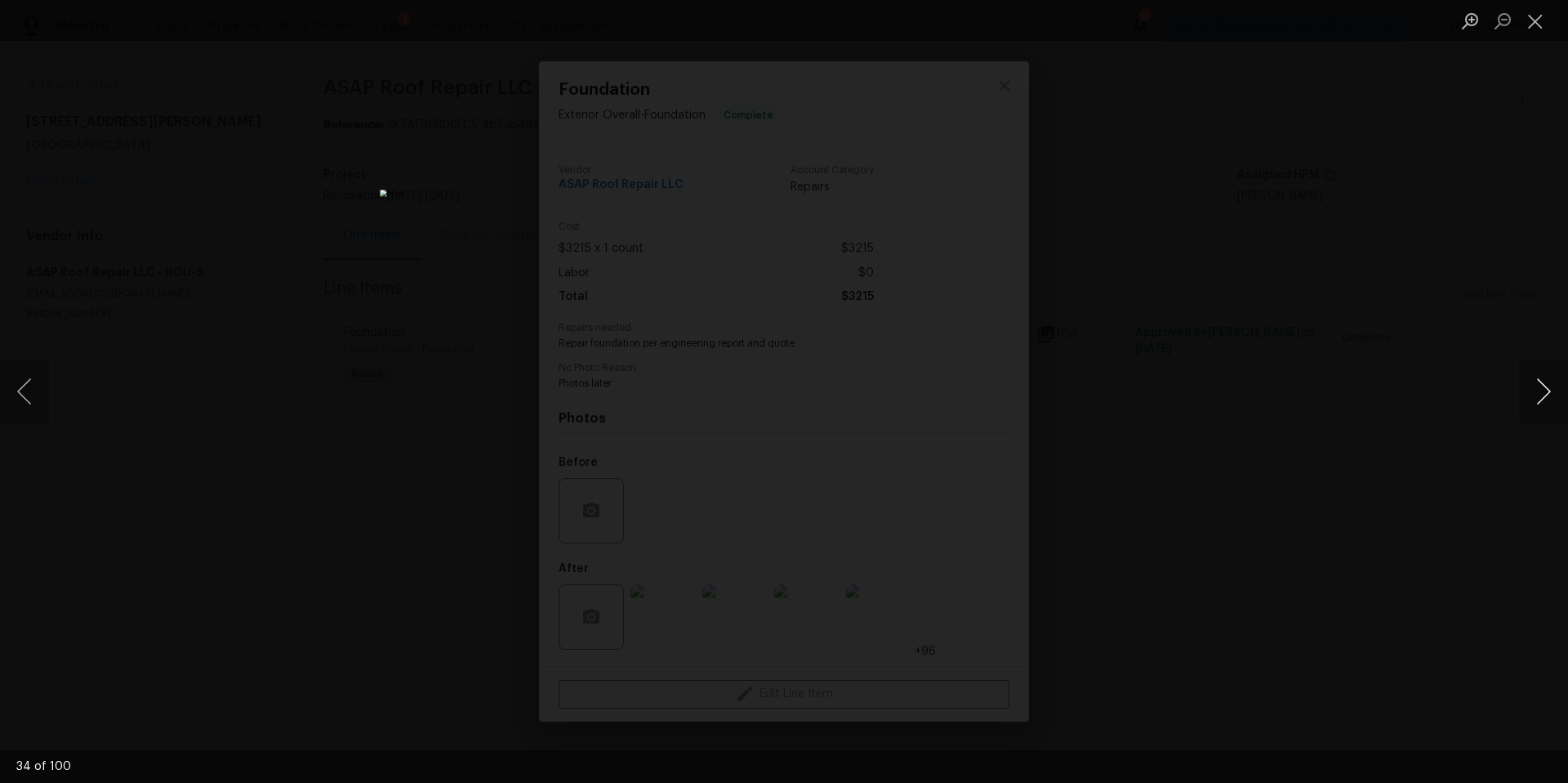
click at [1546, 398] on button "Next image" at bounding box center [1543, 391] width 49 height 65
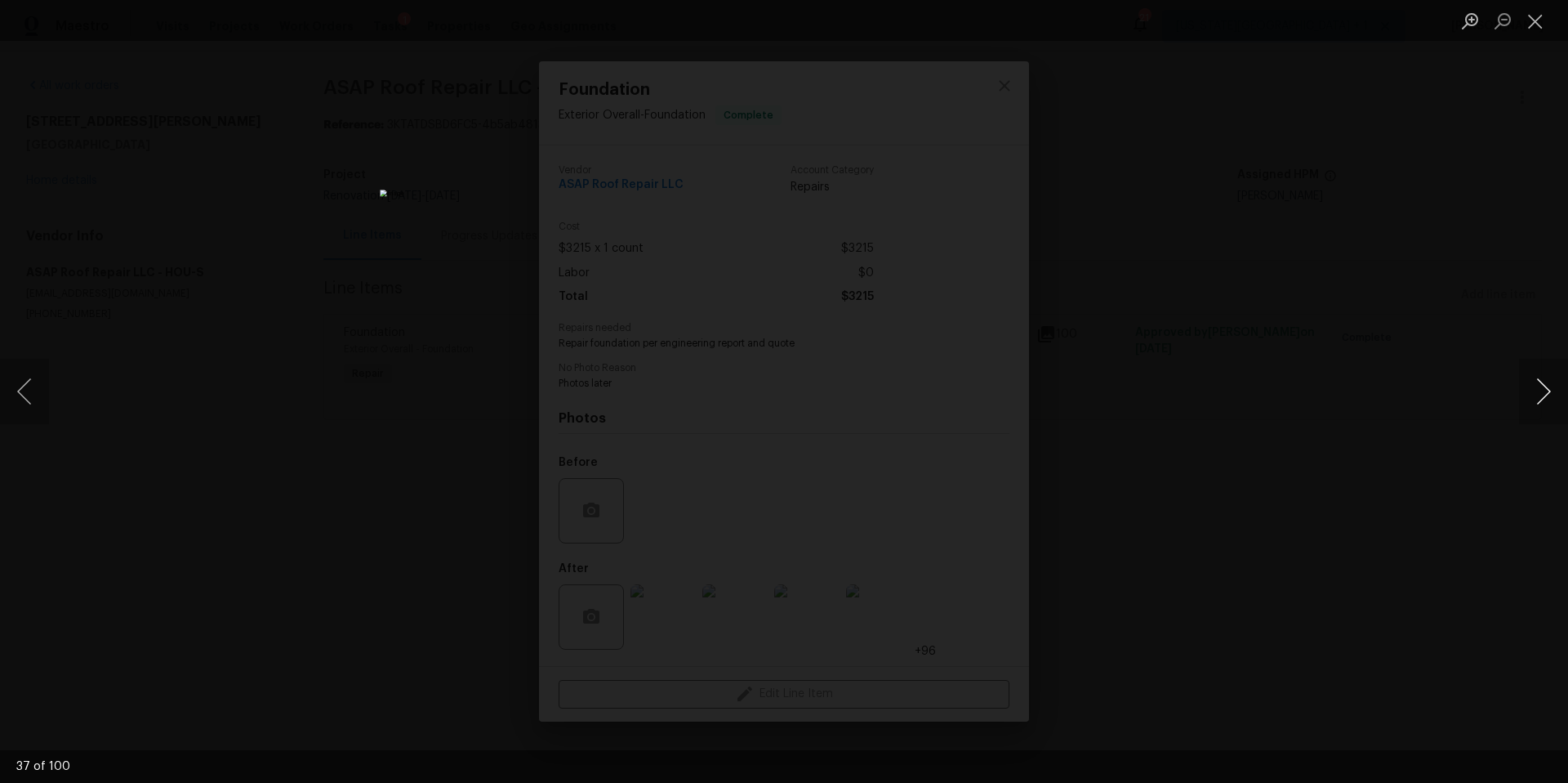
click at [1546, 398] on button "Next image" at bounding box center [1543, 391] width 49 height 65
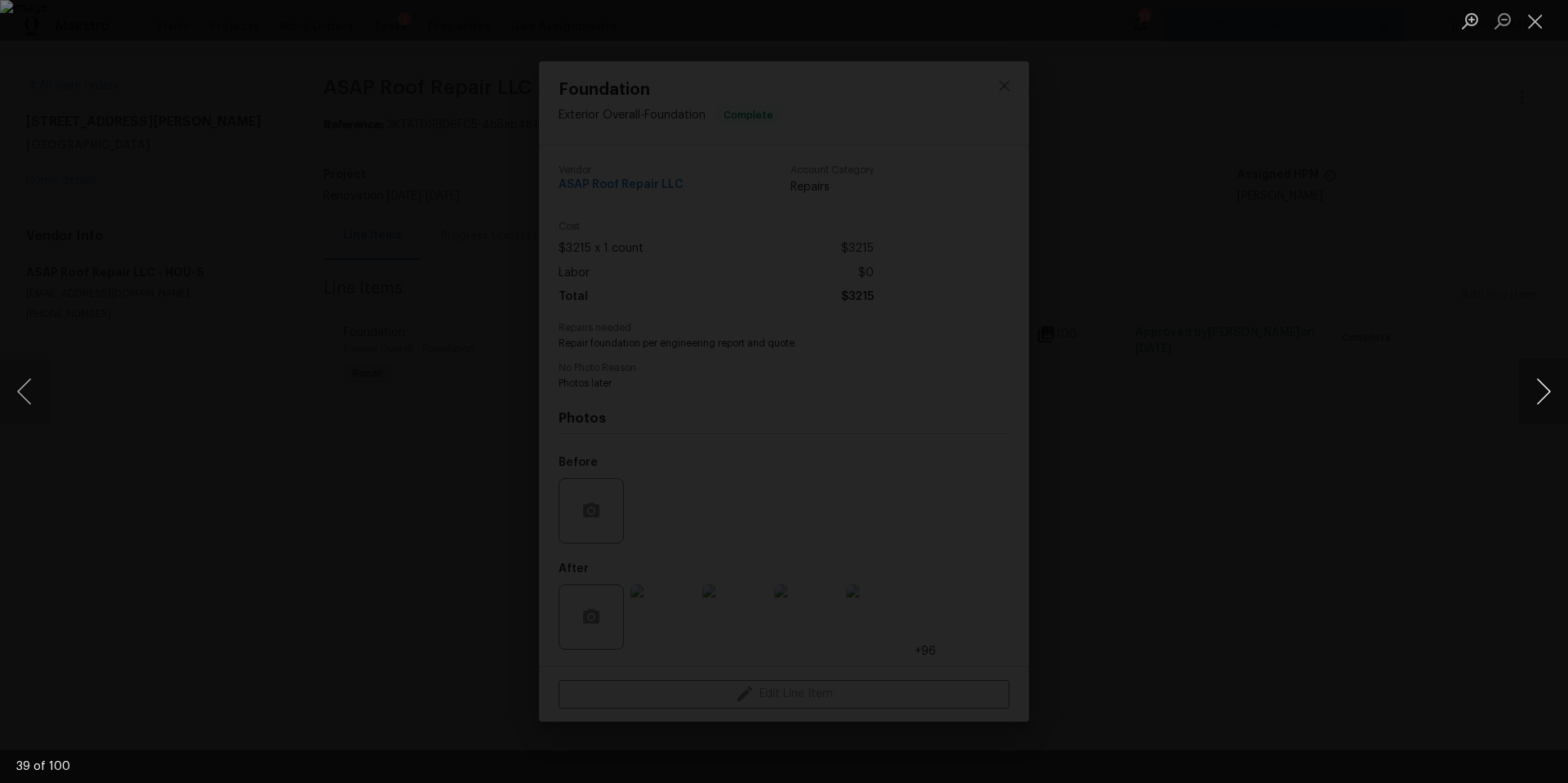
click at [1546, 398] on button "Next image" at bounding box center [1543, 391] width 49 height 65
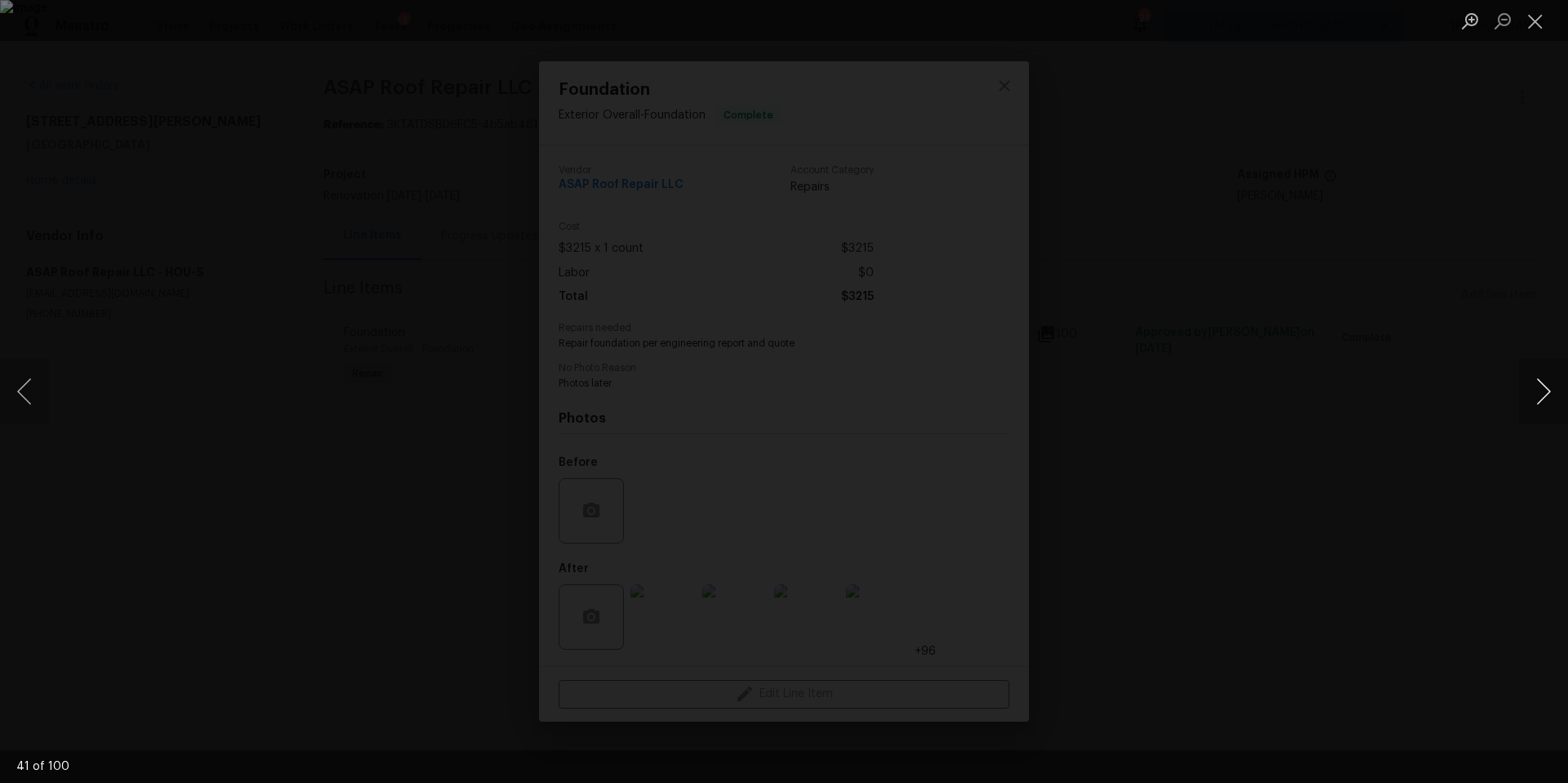
click at [1546, 398] on button "Next image" at bounding box center [1543, 391] width 49 height 65
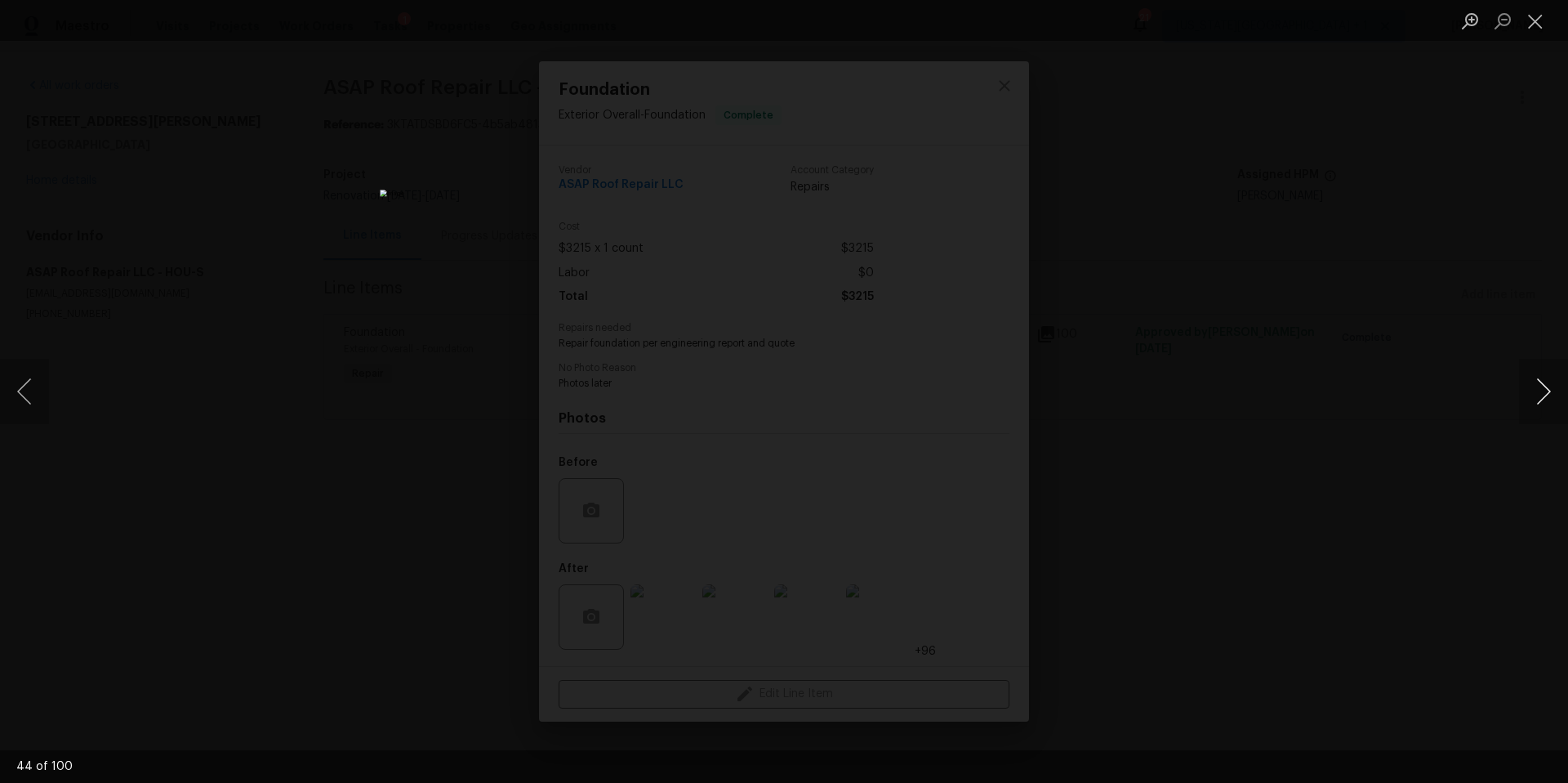
click at [1546, 398] on button "Next image" at bounding box center [1543, 391] width 49 height 65
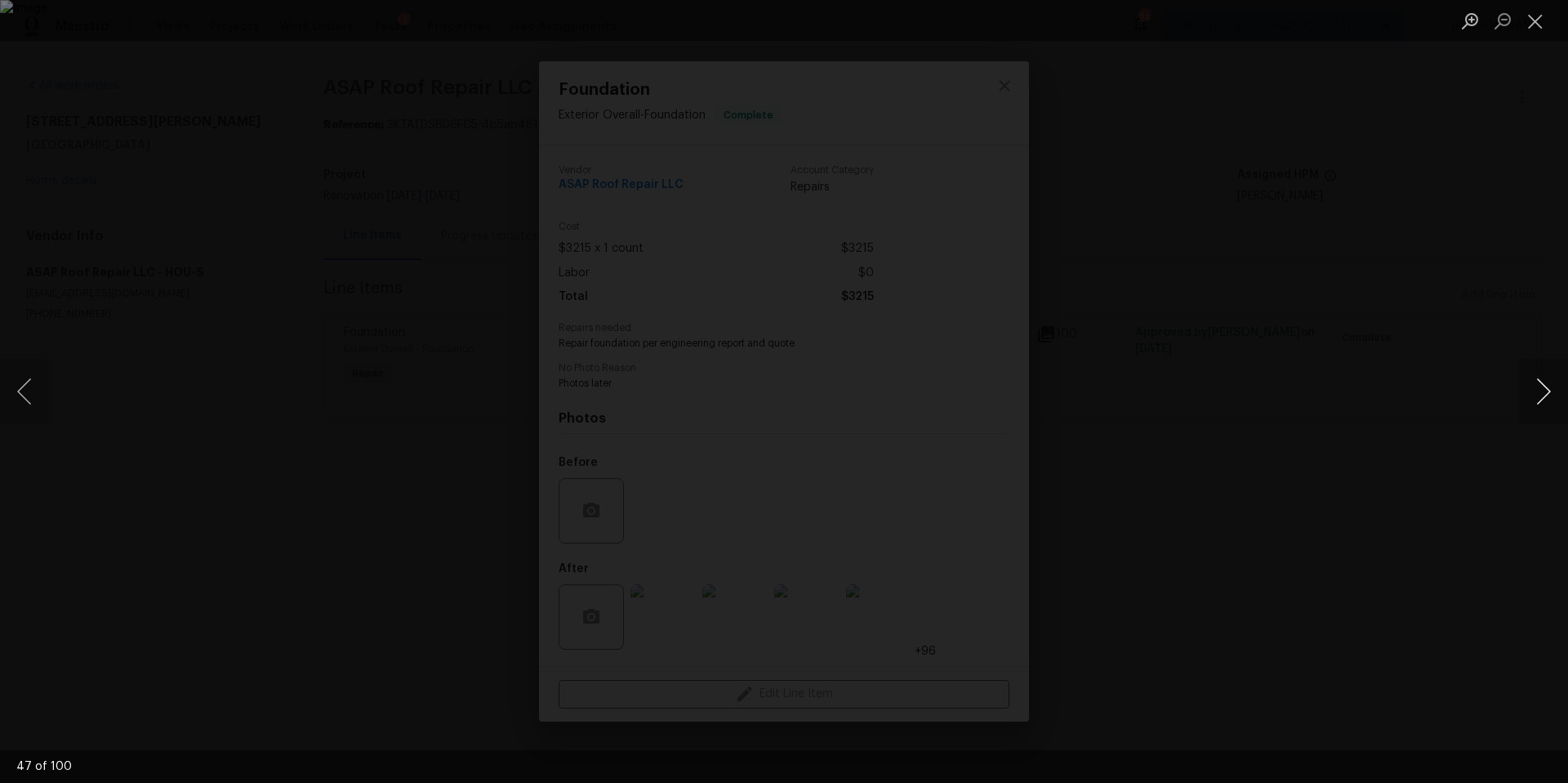
click at [1546, 398] on button "Next image" at bounding box center [1543, 391] width 49 height 65
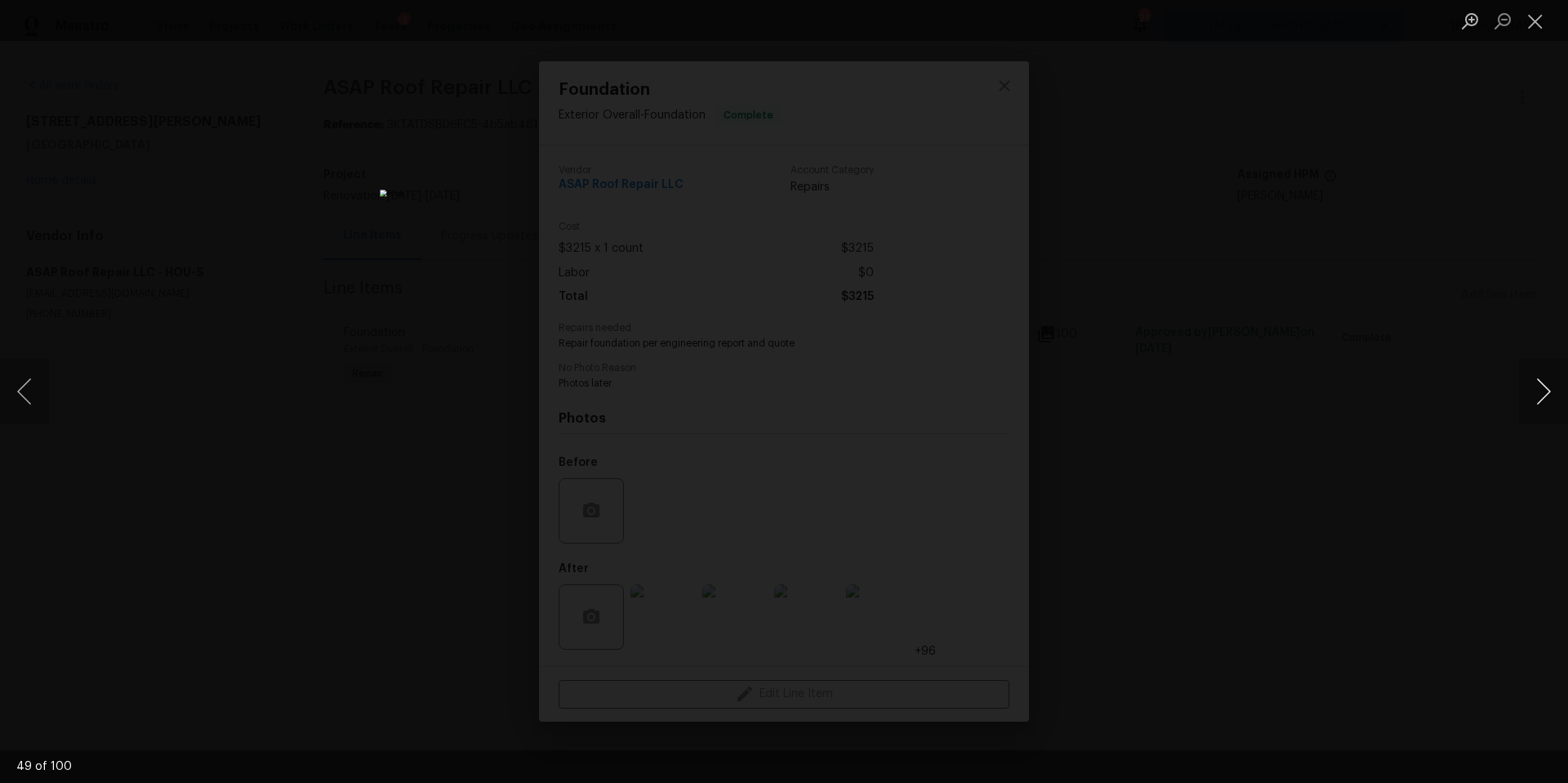
click at [1546, 398] on button "Next image" at bounding box center [1543, 391] width 49 height 65
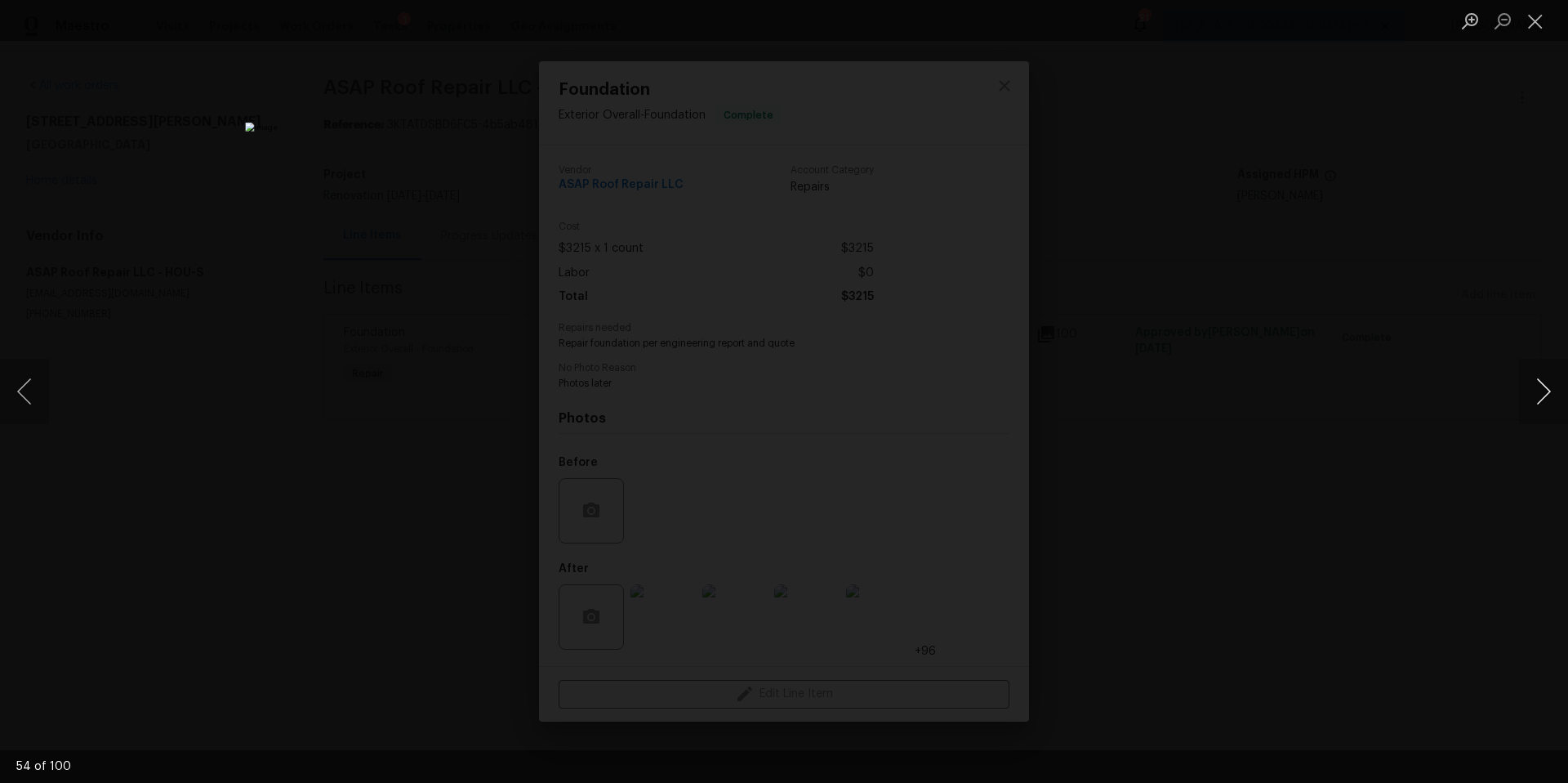
click at [1546, 398] on button "Next image" at bounding box center [1543, 391] width 49 height 65
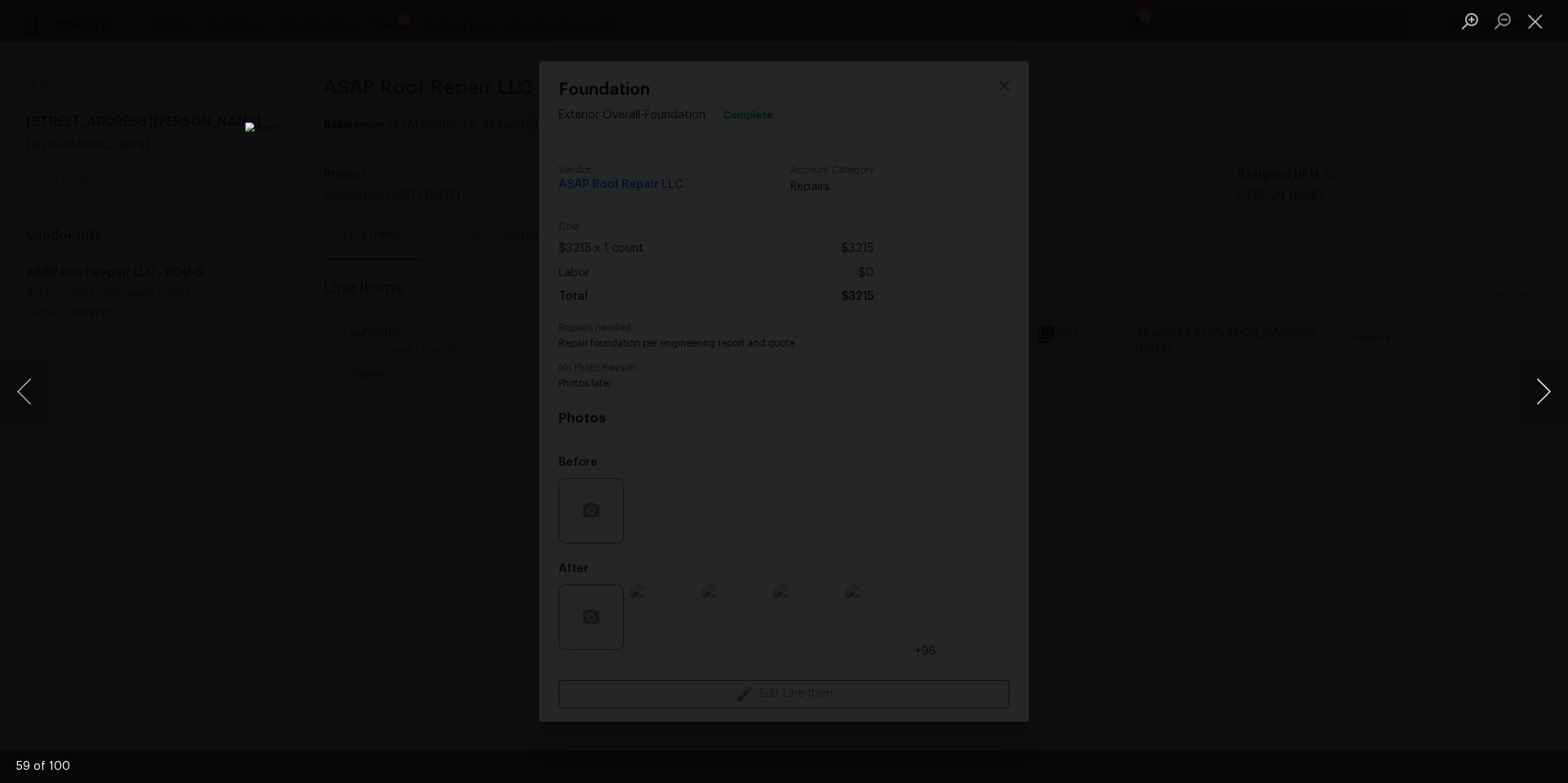
click at [1546, 398] on button "Next image" at bounding box center [1543, 391] width 49 height 65
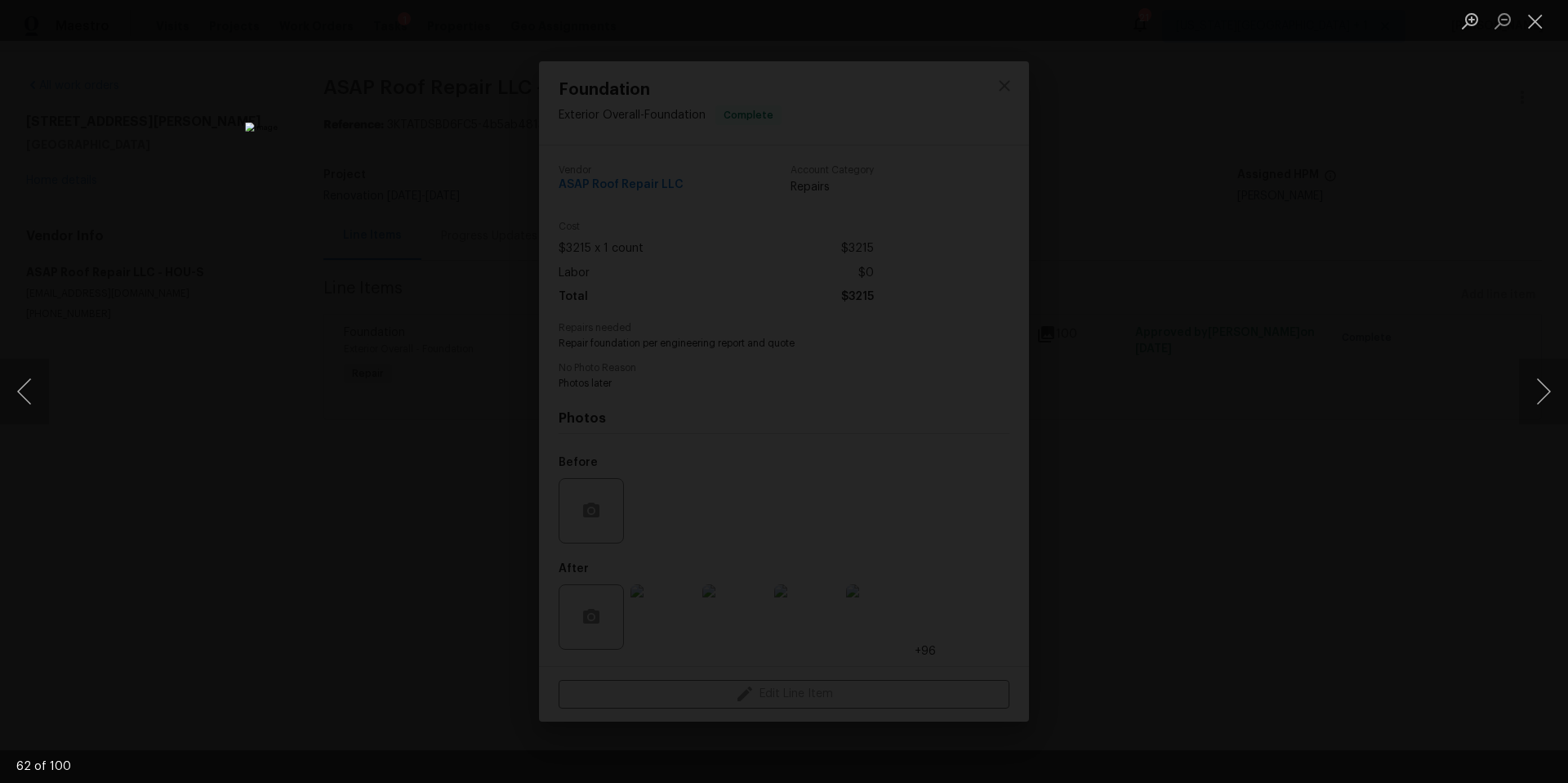
click at [1414, 406] on div "Lightbox" at bounding box center [784, 392] width 1568 height 783
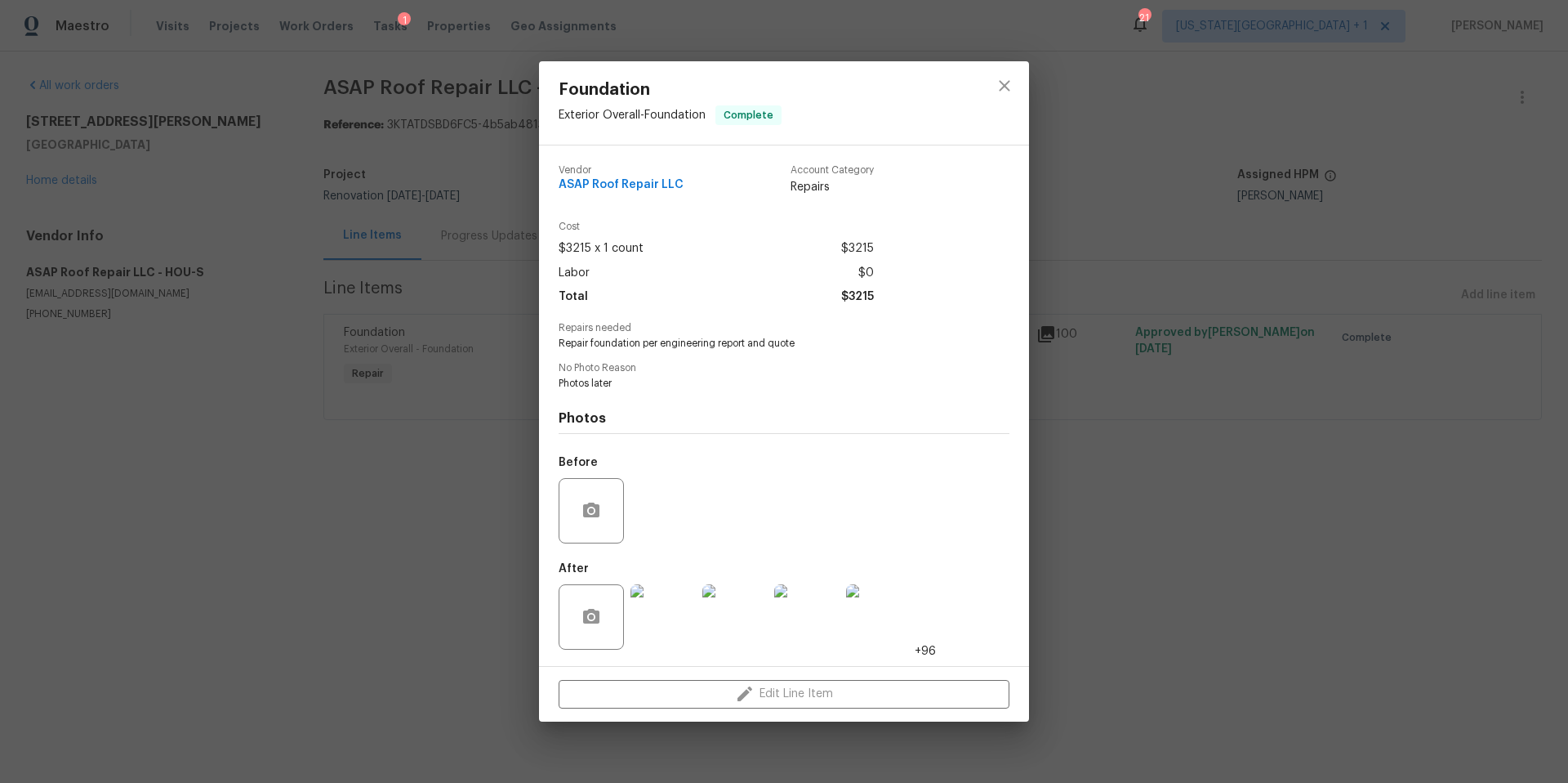
click at [1280, 451] on div "Foundation Exterior Overall - Foundation Complete Vendor ASAP Roof Repair LLC A…" at bounding box center [784, 392] width 1568 height 783
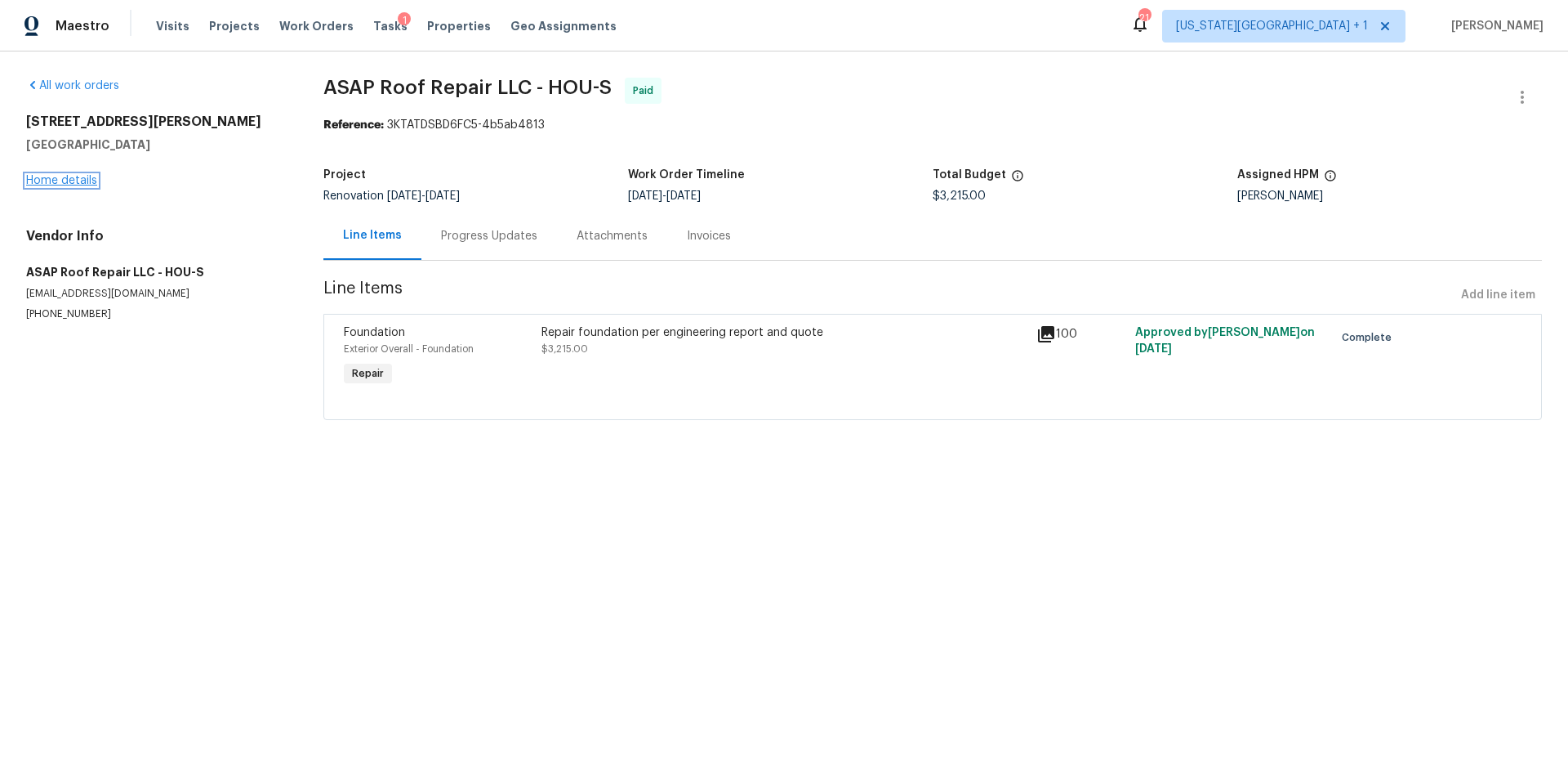
click at [72, 179] on link "Home details" at bounding box center [61, 180] width 71 height 11
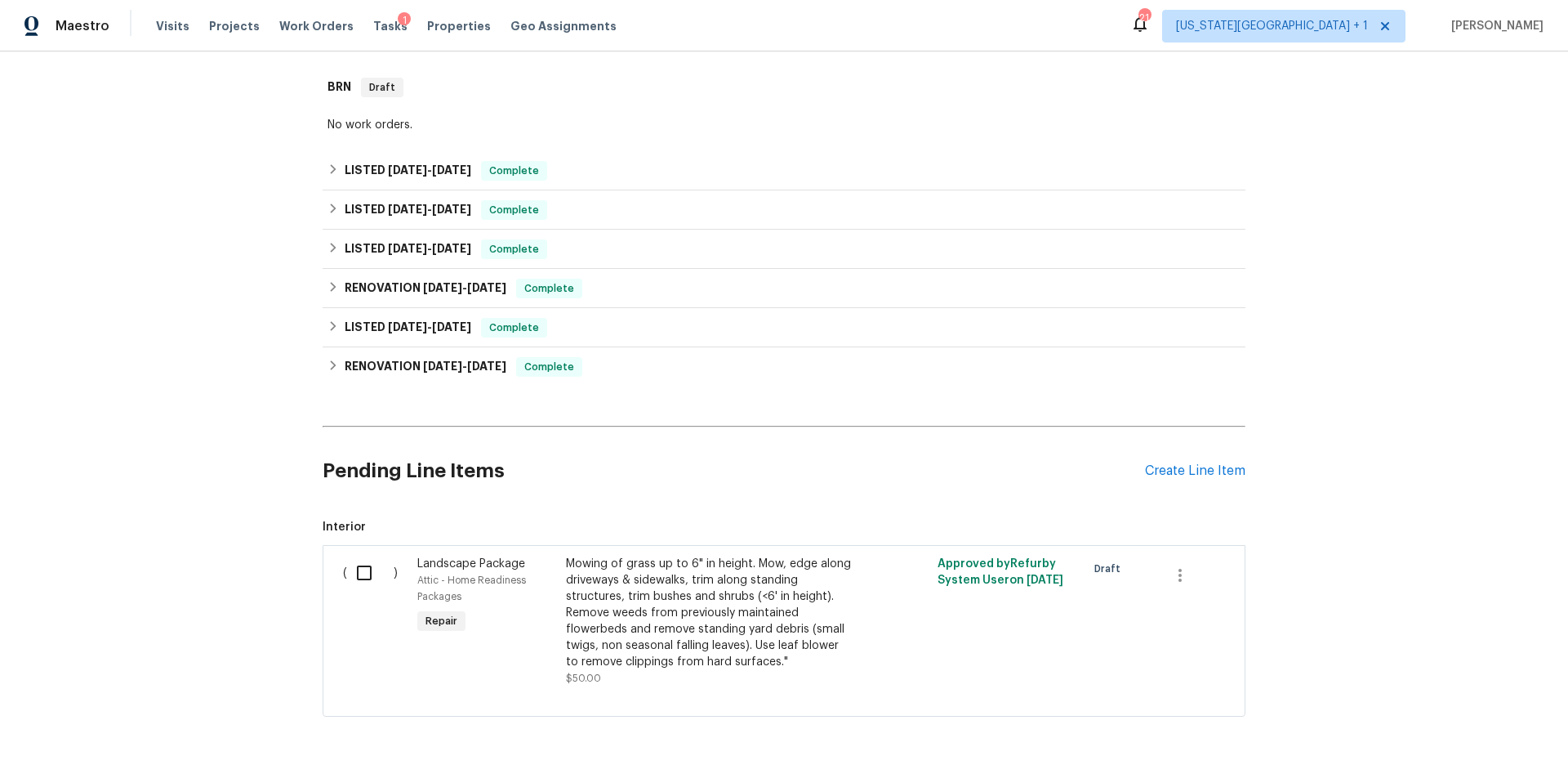
scroll to position [426, 0]
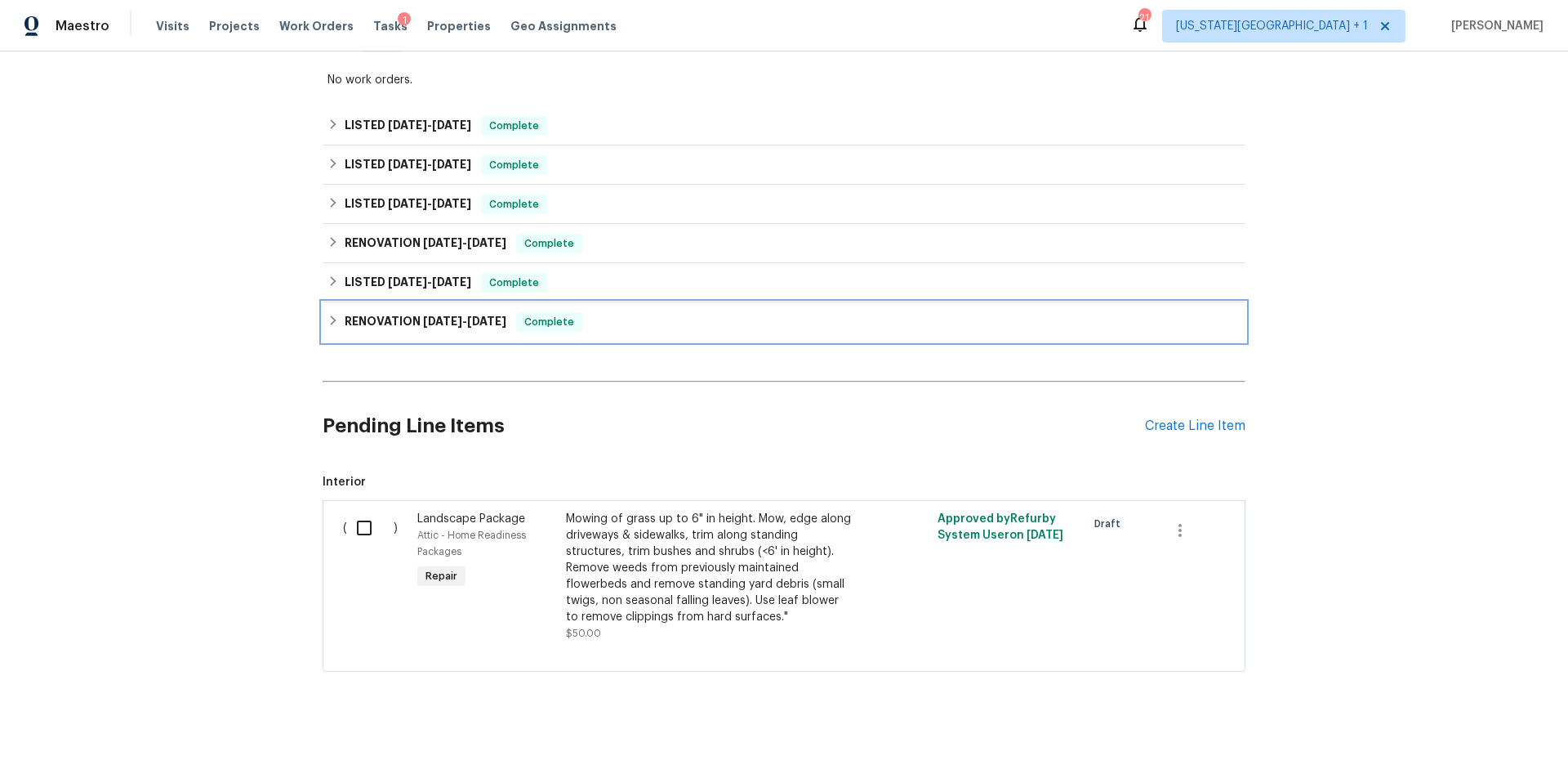
click at [404, 325] on h6 "RENOVATION 1/28/25 - 4/30/25" at bounding box center [424, 322] width 161 height 20
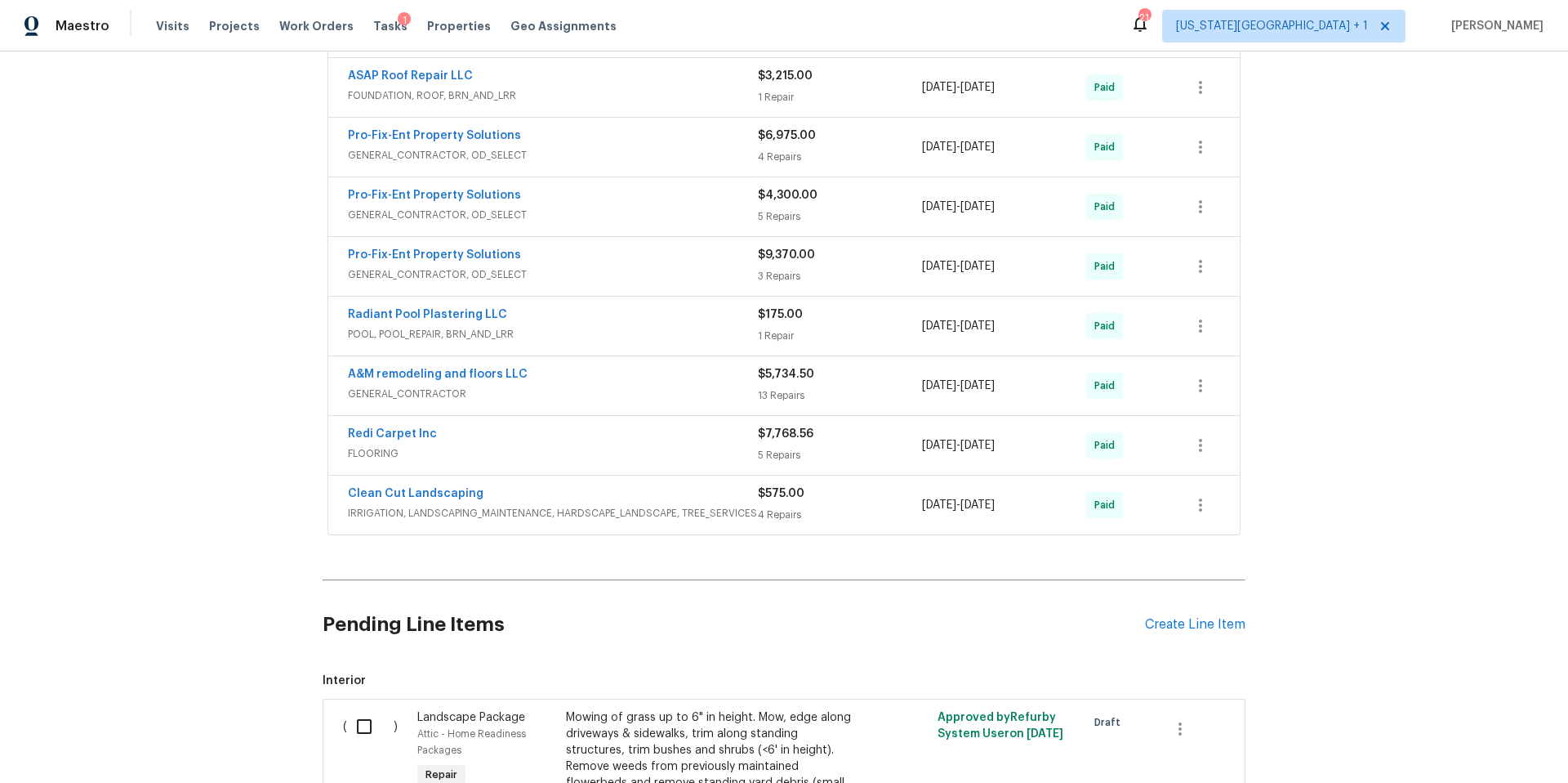
scroll to position [1530, 0]
